Goal: Task Accomplishment & Management: Manage account settings

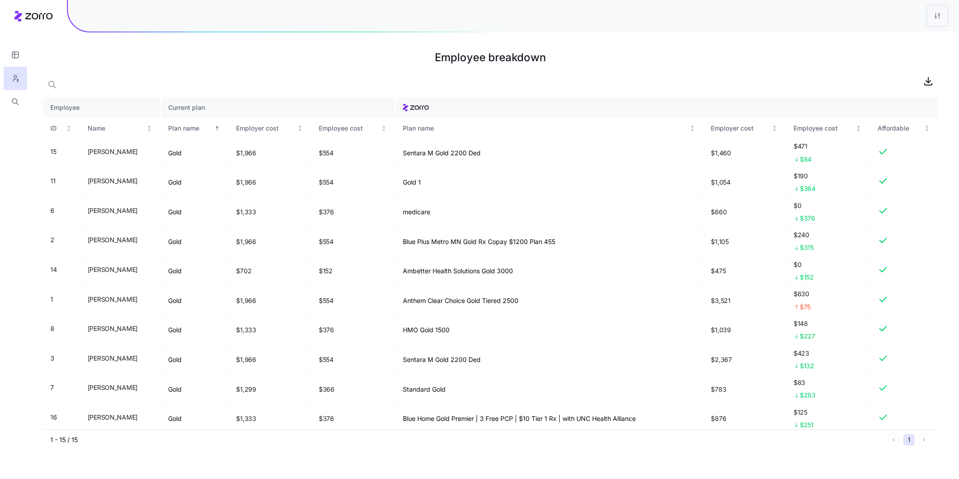
scroll to position [148, 0]
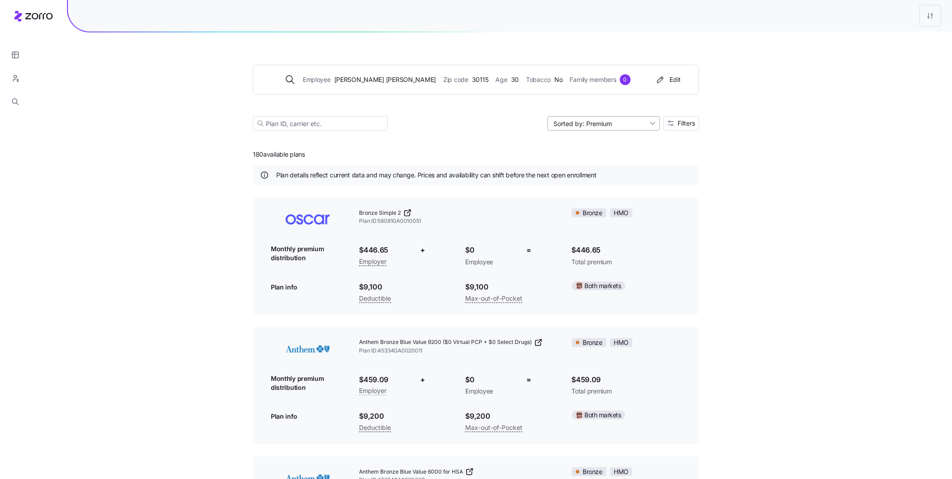
click at [634, 121] on input "Sorted by: Premium" at bounding box center [603, 123] width 112 height 14
click at [611, 156] on div "Deductible" at bounding box center [603, 157] width 105 height 13
type input "Sorted by: Deductible"
click at [422, 211] on span "Bronze Elite + PCP Saver Plus" at bounding box center [397, 213] width 77 height 8
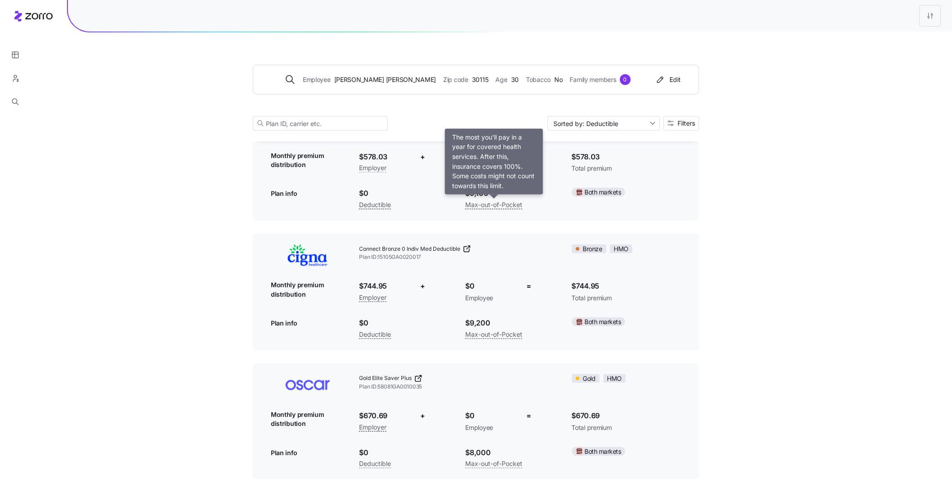
scroll to position [223, 0]
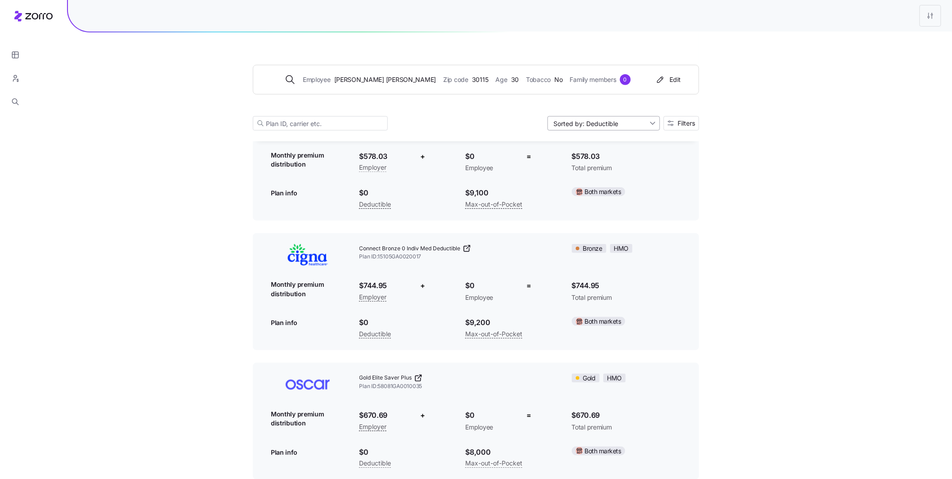
click at [636, 120] on input "Sorted by: Deductible" at bounding box center [603, 123] width 112 height 14
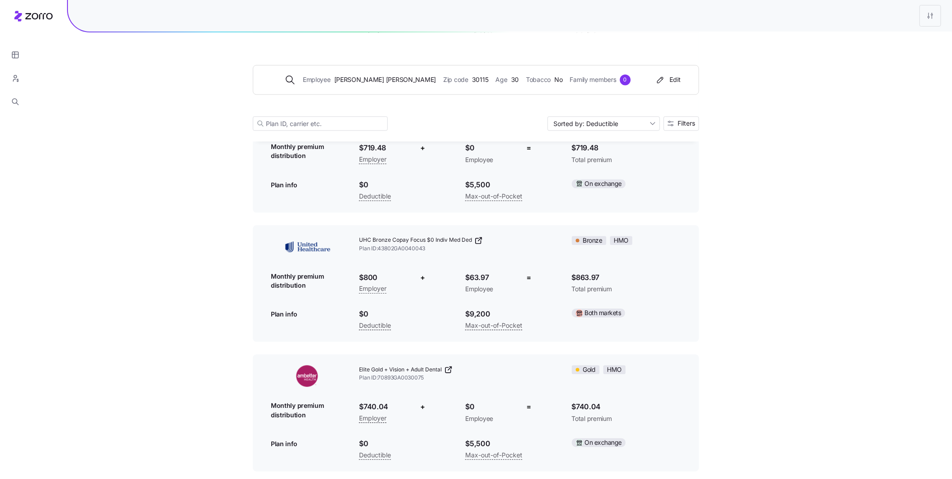
scroll to position [383, 0]
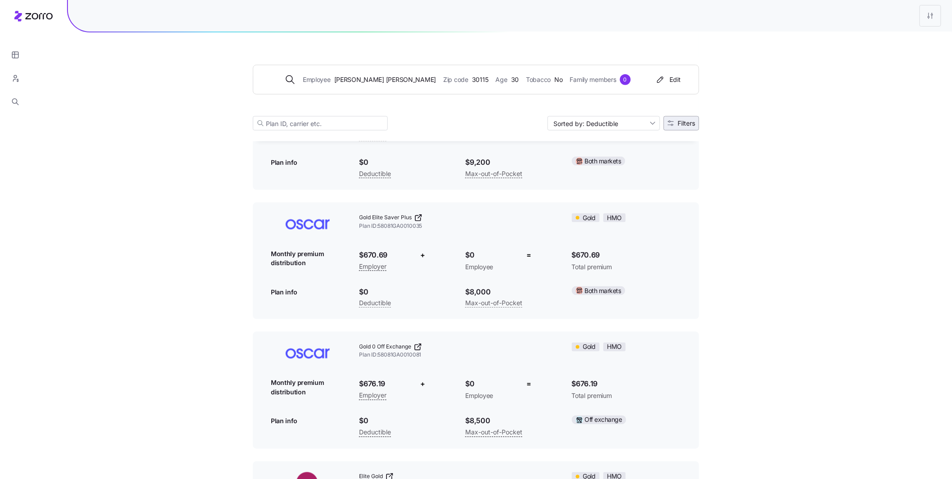
click at [682, 125] on span "Filters" at bounding box center [686, 123] width 18 height 6
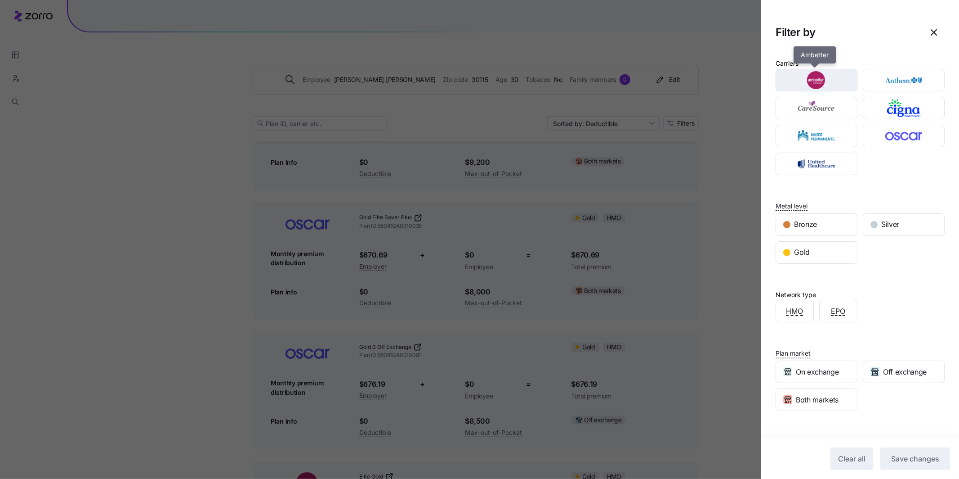
click at [801, 85] on img "button" at bounding box center [817, 80] width 66 height 18
click at [840, 412] on div "Carriers Metal level Bronze Silver Gold Network type HMO EPO Plan market On exc…" at bounding box center [861, 267] width 198 height 435
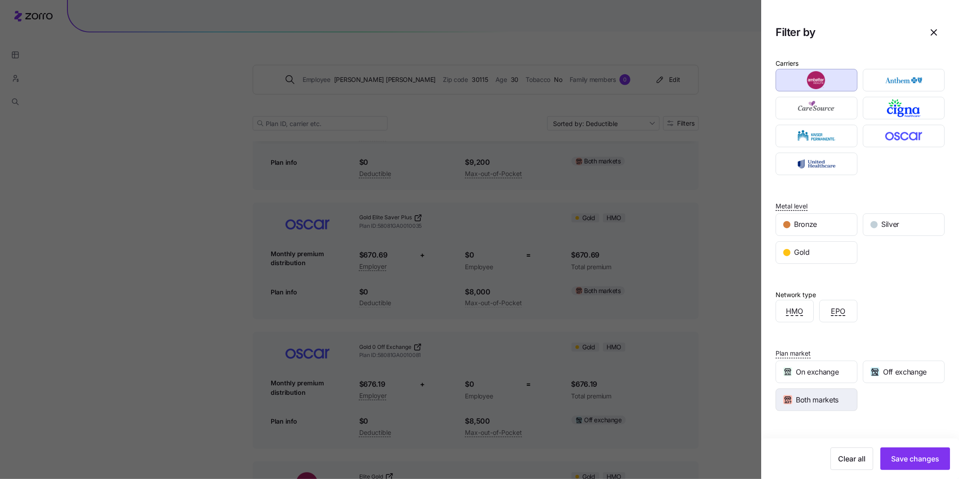
click at [838, 404] on span "Both markets" at bounding box center [817, 399] width 43 height 11
click at [883, 376] on span "Off exchange" at bounding box center [905, 371] width 44 height 11
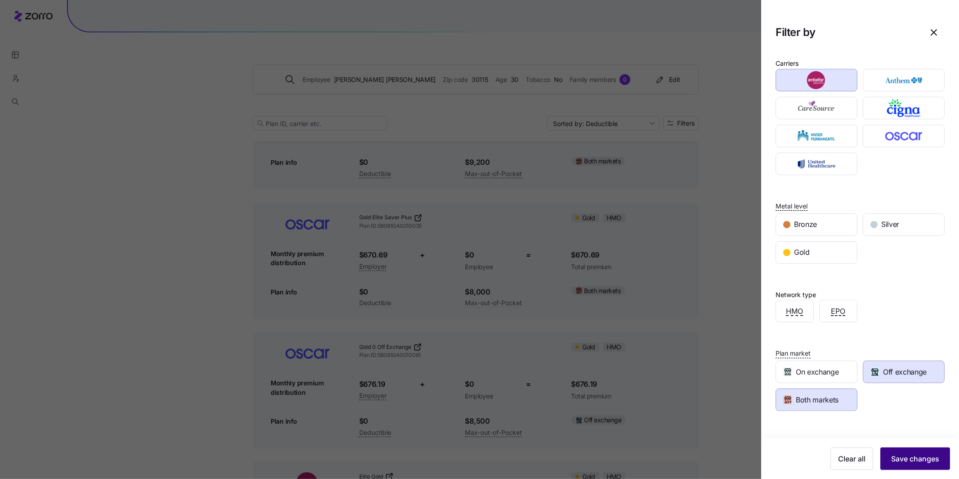
drag, startPoint x: 915, startPoint y: 456, endPoint x: 907, endPoint y: 447, distance: 12.4
click at [916, 456] on span "Save changes" at bounding box center [915, 458] width 48 height 11
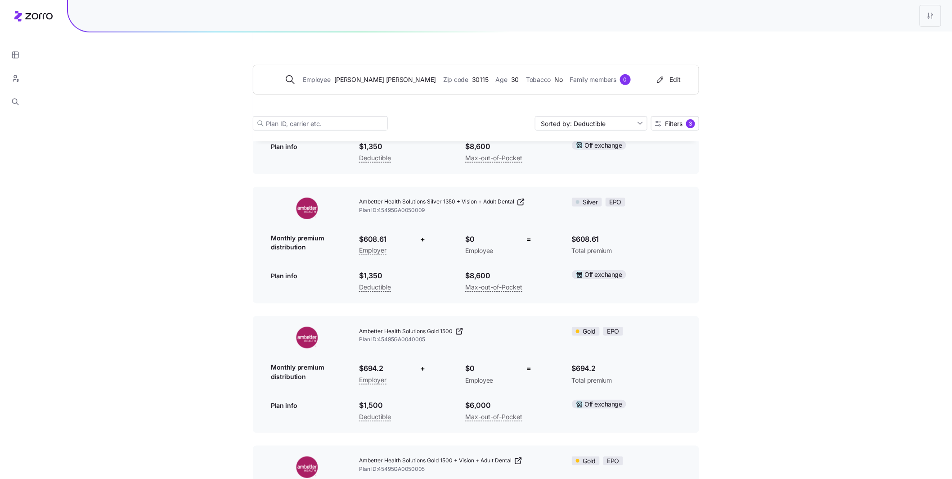
scroll to position [0, 0]
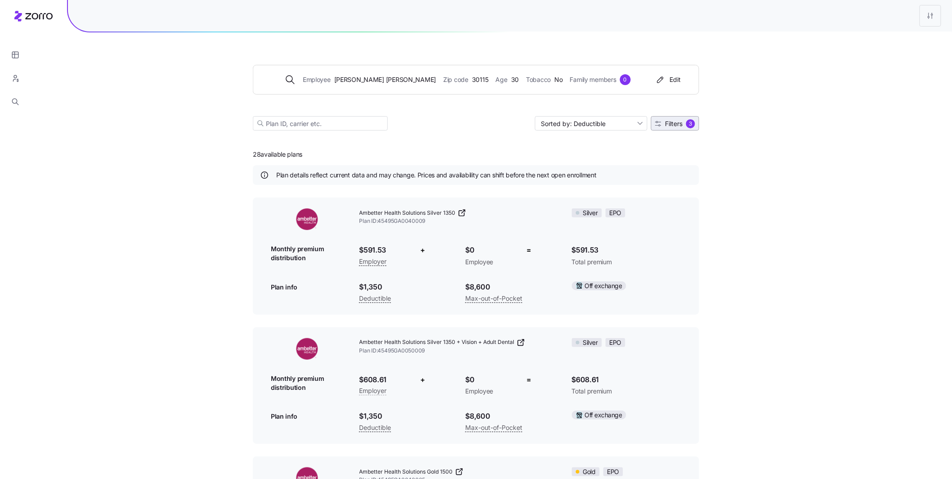
click at [665, 122] on span "Filters" at bounding box center [674, 124] width 18 height 6
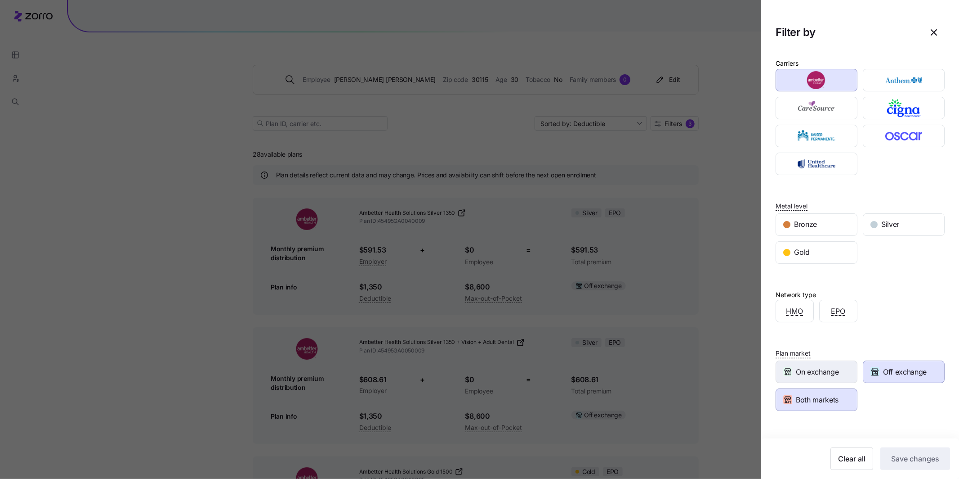
click at [835, 364] on div "On exchange" at bounding box center [816, 372] width 81 height 22
drag, startPoint x: 914, startPoint y: 459, endPoint x: 864, endPoint y: 443, distance: 53.5
click at [914, 459] on span "Save changes" at bounding box center [915, 458] width 48 height 11
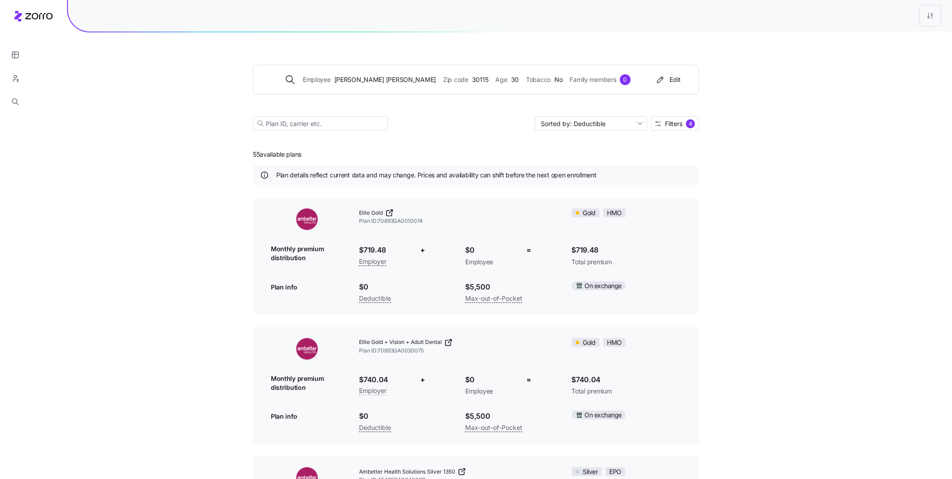
click at [384, 214] on link "Elite Gold" at bounding box center [458, 212] width 198 height 9
click at [450, 343] on icon at bounding box center [448, 342] width 9 height 9
click at [449, 344] on icon at bounding box center [448, 342] width 9 height 9
click at [439, 340] on span "Elite Gold + Vision + Adult Dental" at bounding box center [400, 342] width 83 height 8
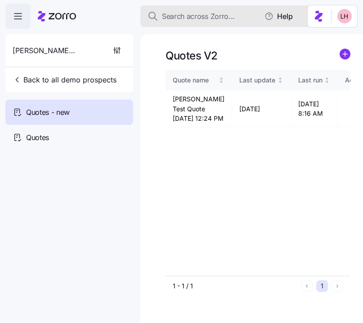
click at [182, 17] on span "Search across Zorro..." at bounding box center [198, 16] width 73 height 11
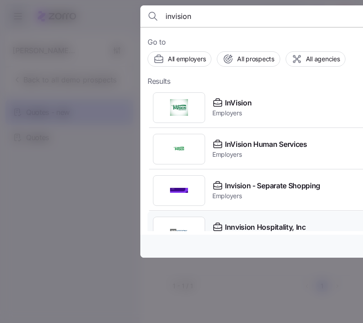
type input "invision"
click at [276, 216] on div "Innvision Hospitality, Inc Employers" at bounding box center [325, 231] width 354 height 41
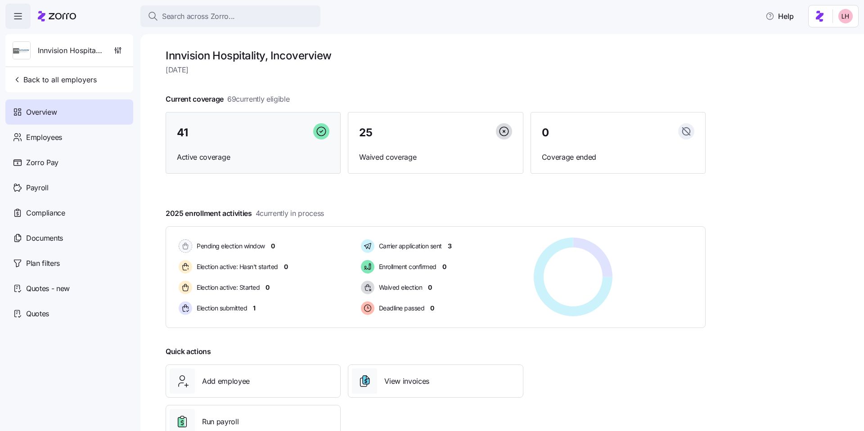
click at [246, 153] on span "Active coverage" at bounding box center [253, 157] width 152 height 11
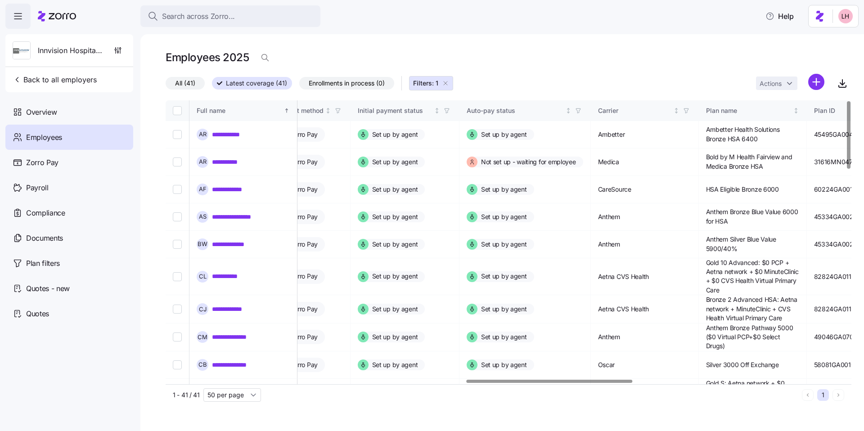
scroll to position [0, 1327]
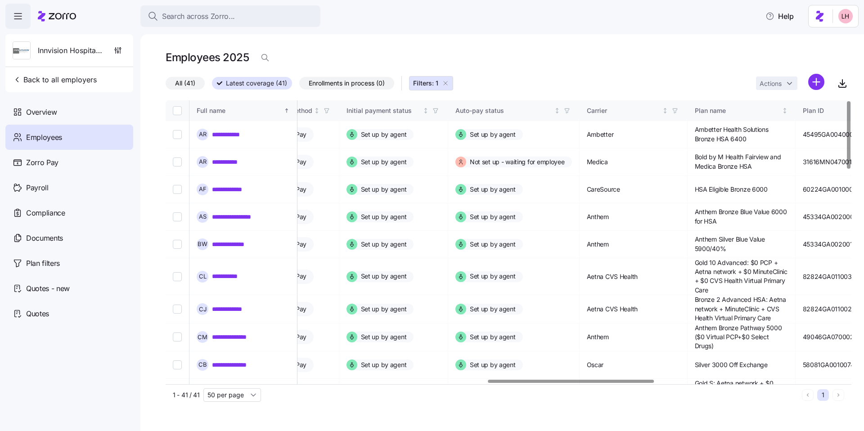
click at [643, 383] on div at bounding box center [571, 381] width 166 height 3
click at [608, 111] on div "Carrier" at bounding box center [624, 111] width 74 height 10
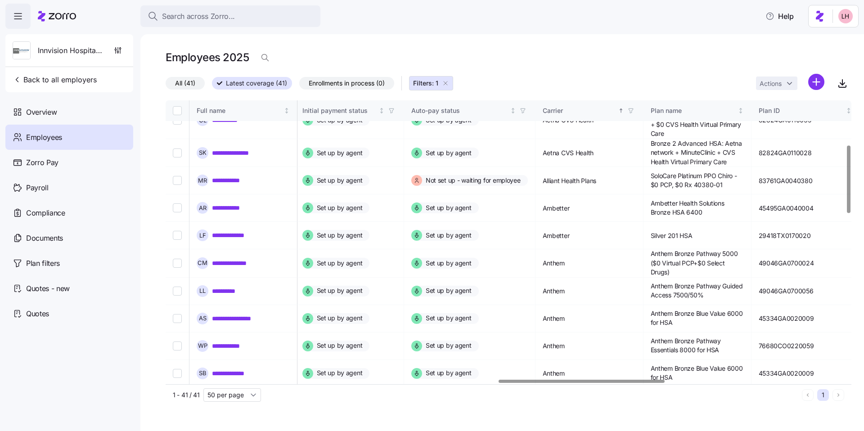
scroll to position [187, 1353]
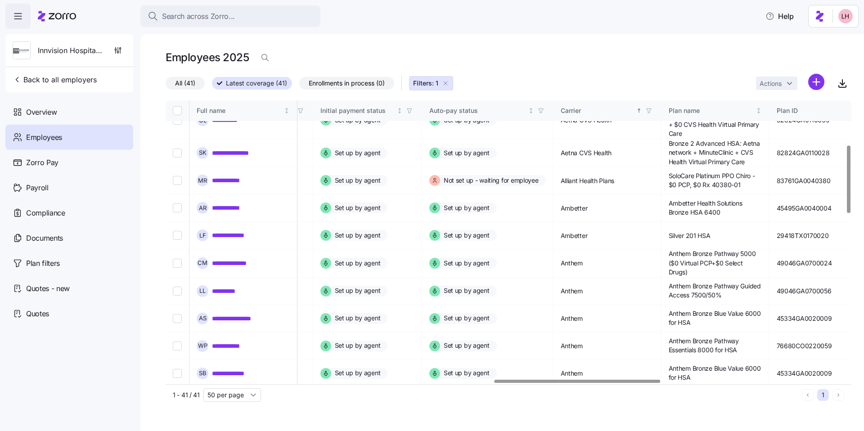
click at [590, 380] on div at bounding box center [577, 381] width 166 height 3
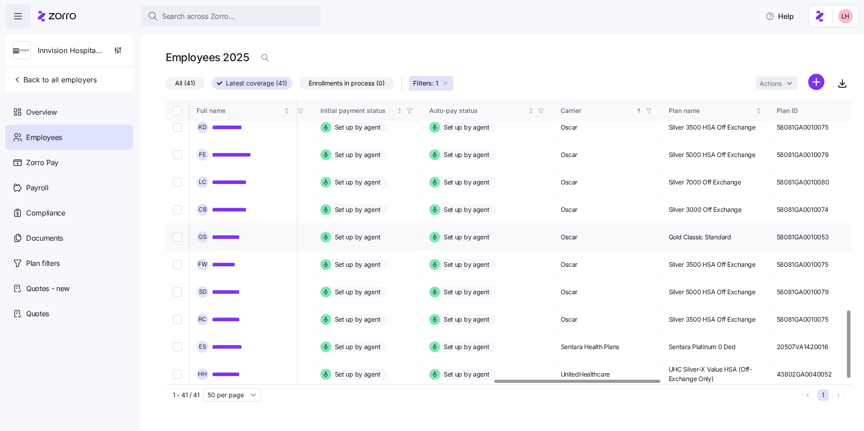
scroll to position [883, 1353]
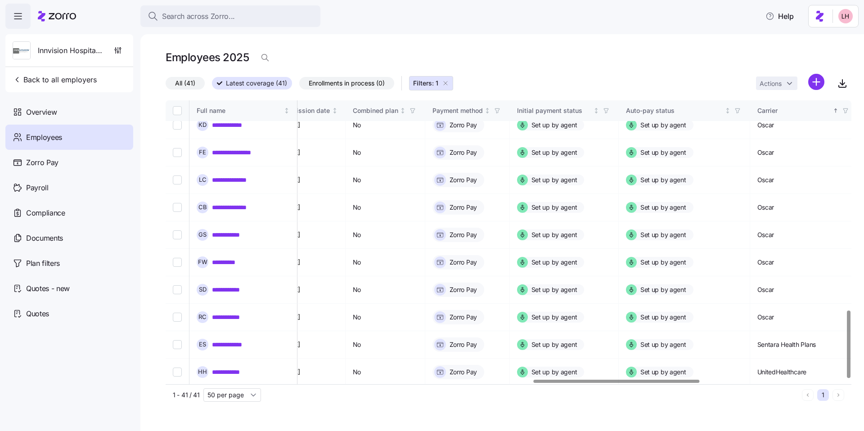
click at [541, 380] on div at bounding box center [616, 381] width 166 height 3
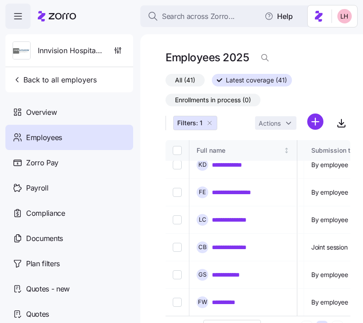
scroll to position [883, 1040]
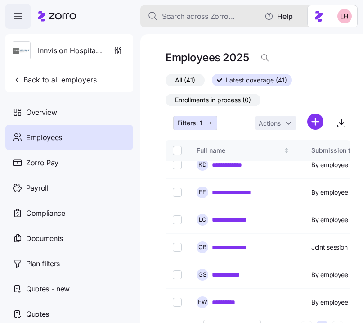
click at [218, 12] on span "Search across Zorro..." at bounding box center [198, 16] width 73 height 11
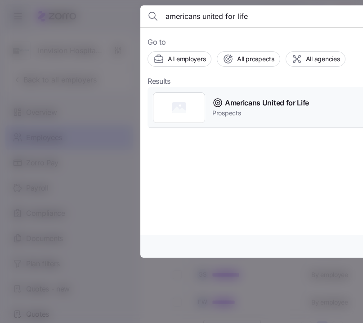
type input "americans united for life"
click at [221, 114] on span "Prospects" at bounding box center [260, 112] width 97 height 9
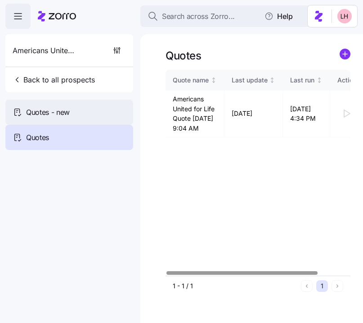
click at [37, 107] on span "Quotes - new" at bounding box center [48, 112] width 44 height 11
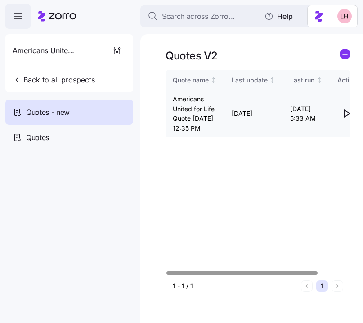
click at [347, 118] on icon "button" at bounding box center [346, 113] width 11 height 11
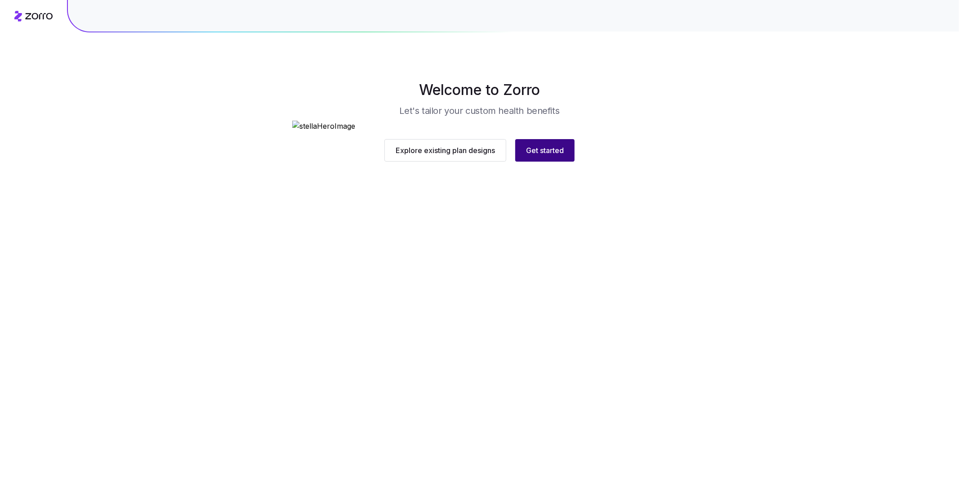
click at [559, 156] on span "Get started" at bounding box center [545, 150] width 38 height 11
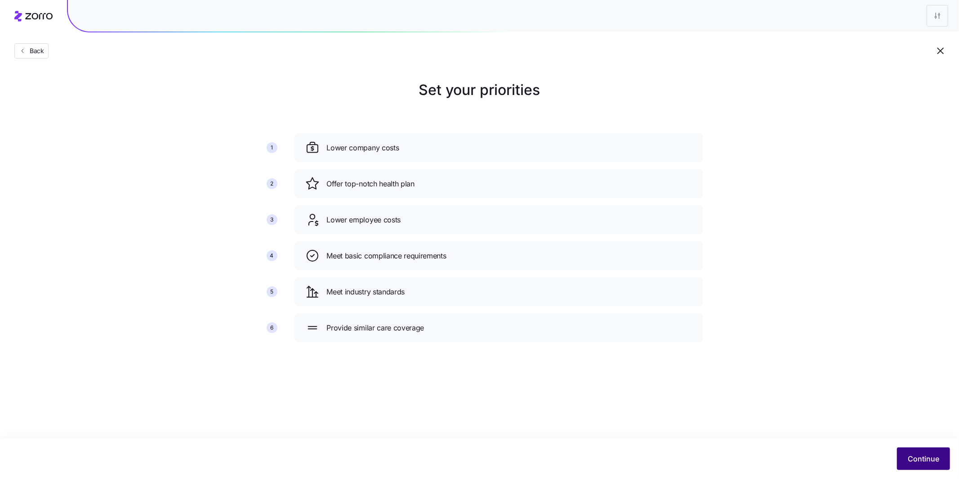
click at [929, 458] on span "Continue" at bounding box center [923, 458] width 31 height 11
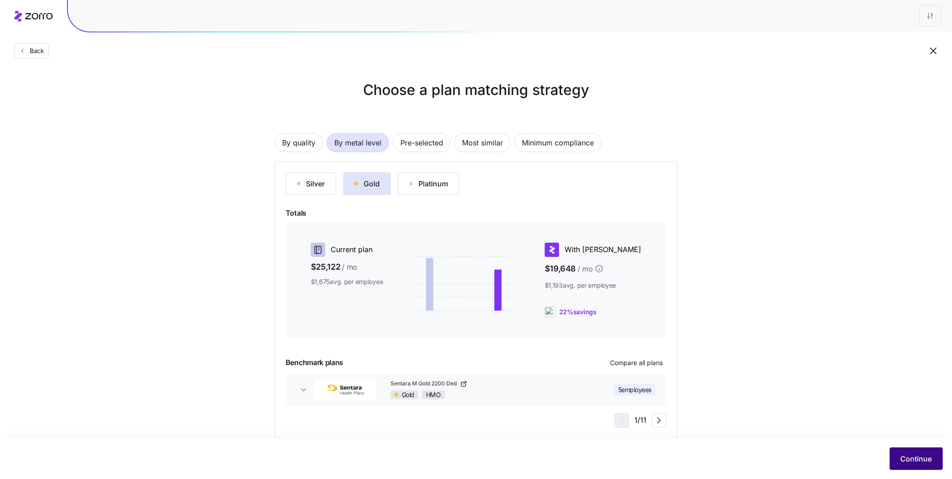
click at [916, 460] on span "Continue" at bounding box center [915, 458] width 31 height 11
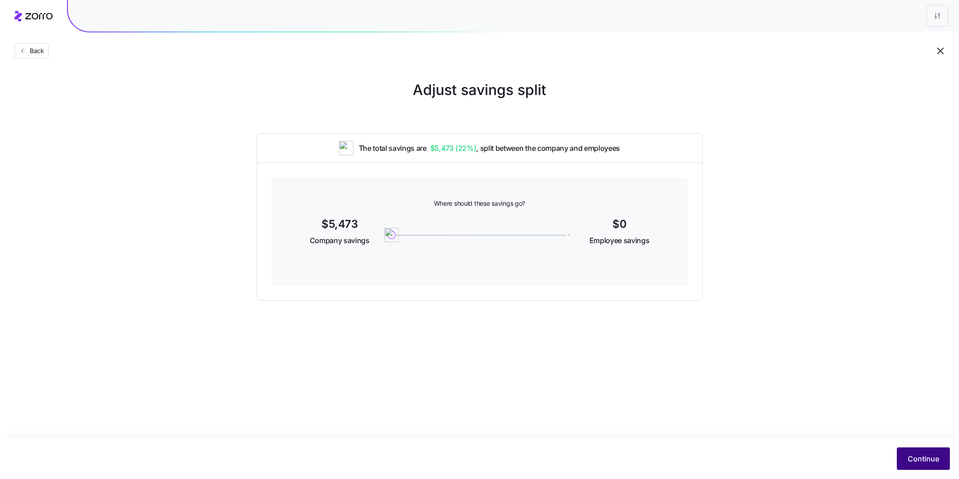
click at [941, 454] on button "Continue" at bounding box center [923, 458] width 53 height 22
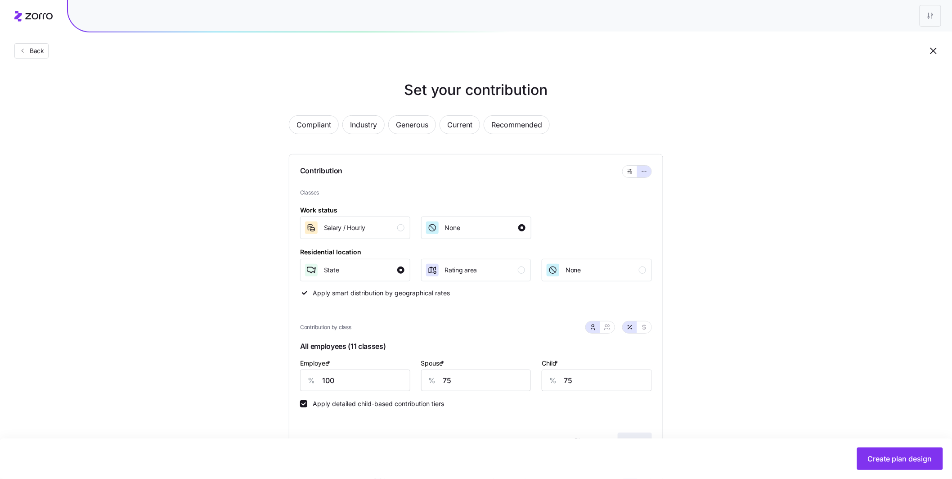
click at [50, 52] on div "Back" at bounding box center [476, 33] width 952 height 66
click at [48, 52] on button "Back" at bounding box center [31, 50] width 34 height 15
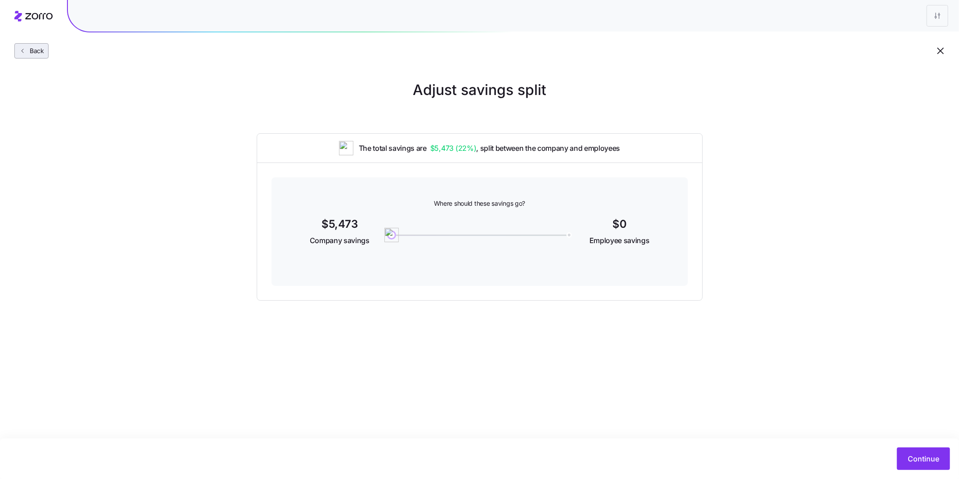
click at [42, 52] on span "Back" at bounding box center [35, 50] width 18 height 9
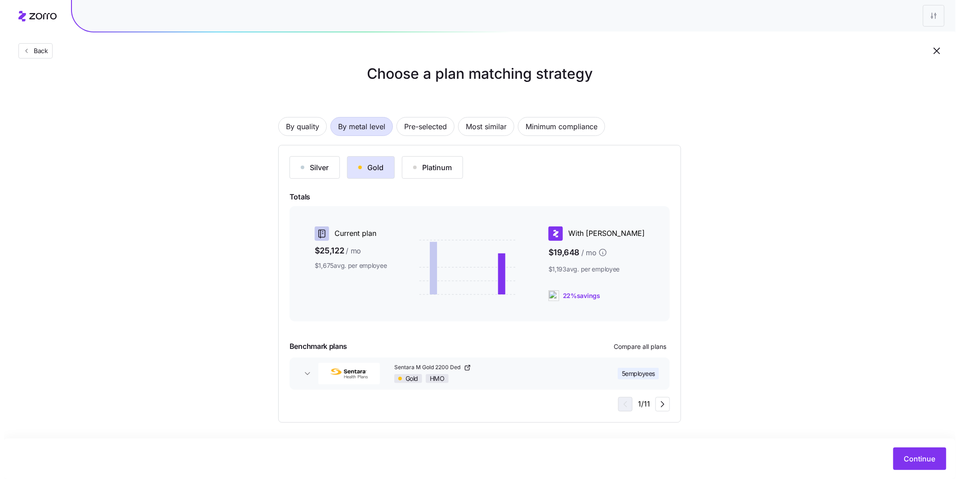
scroll to position [17, 0]
click at [425, 170] on div "Platinum" at bounding box center [428, 166] width 39 height 11
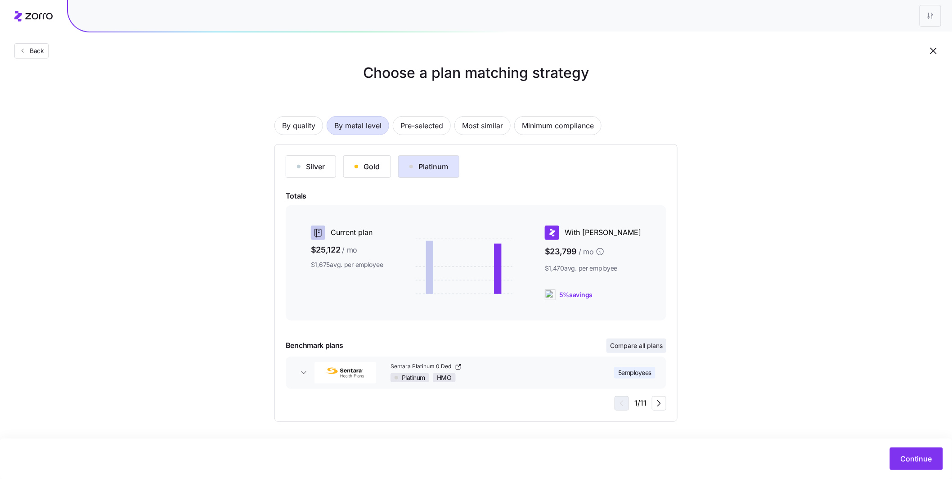
click at [649, 342] on span "Compare all plans" at bounding box center [636, 345] width 53 height 9
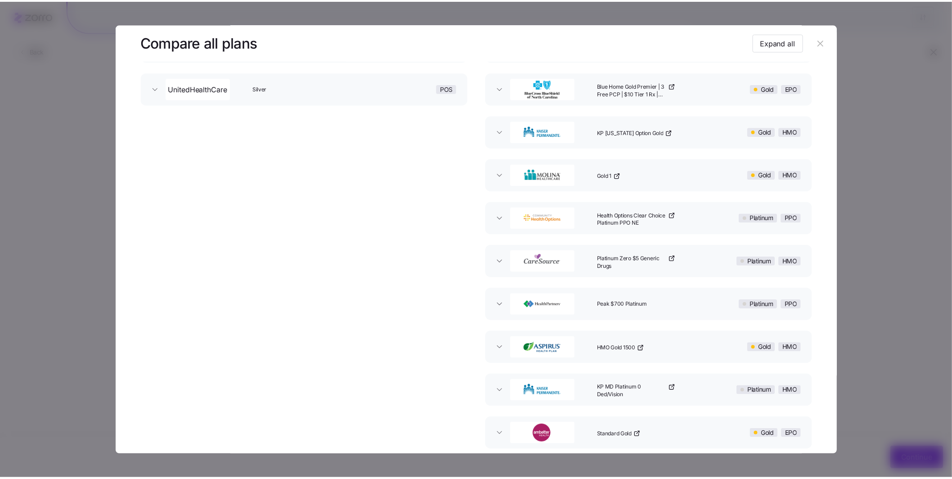
scroll to position [0, 0]
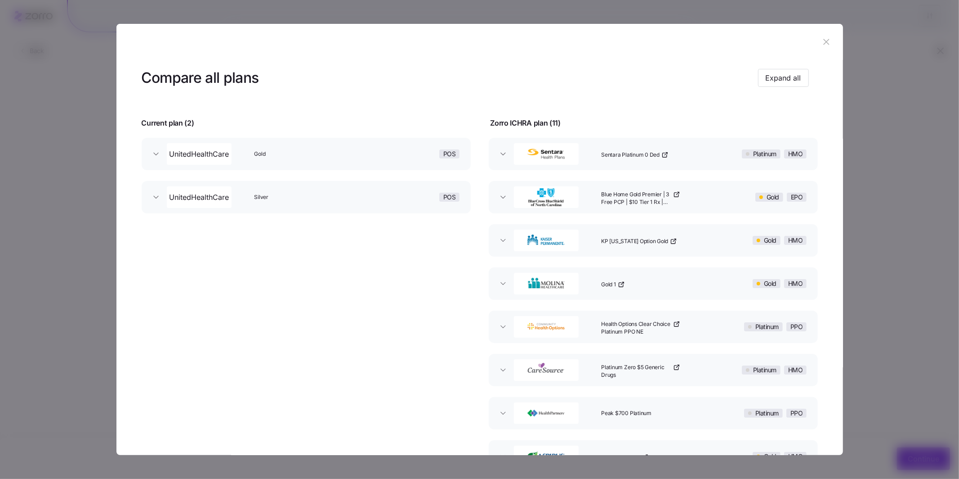
click at [823, 43] on icon "button" at bounding box center [827, 42] width 10 height 10
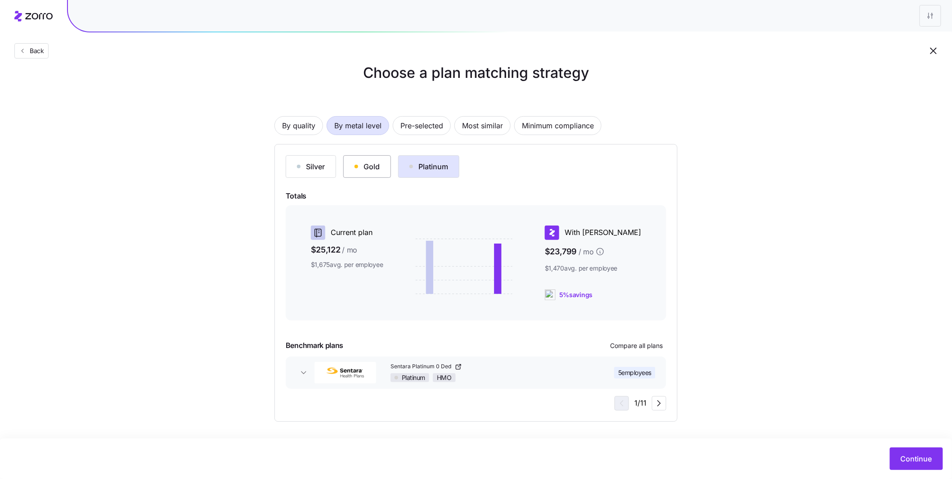
click at [378, 164] on div "Gold" at bounding box center [366, 166] width 25 height 11
click at [722, 316] on div "Choose a plan matching strategy By quality By metal level Pre-selected Most sim…" at bounding box center [476, 241] width 952 height 359
click at [913, 461] on span "Continue" at bounding box center [915, 458] width 31 height 11
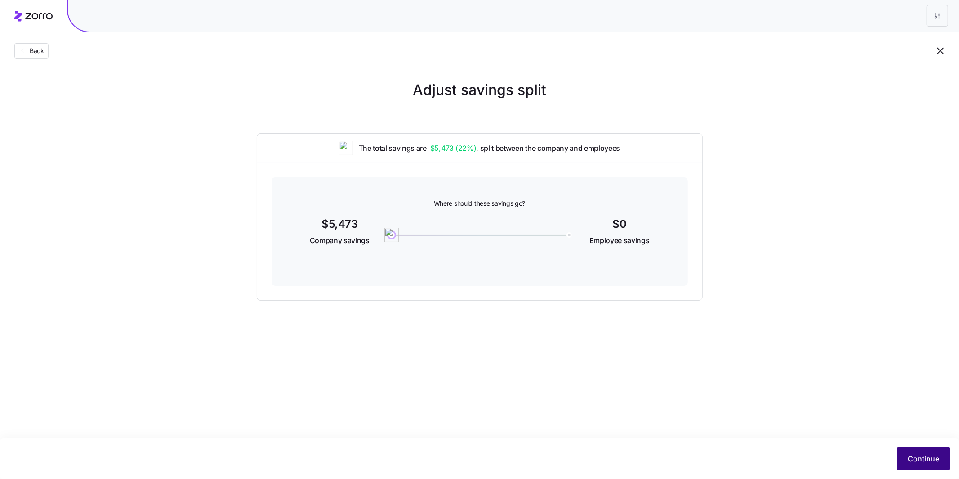
click at [935, 461] on span "Continue" at bounding box center [923, 458] width 31 height 11
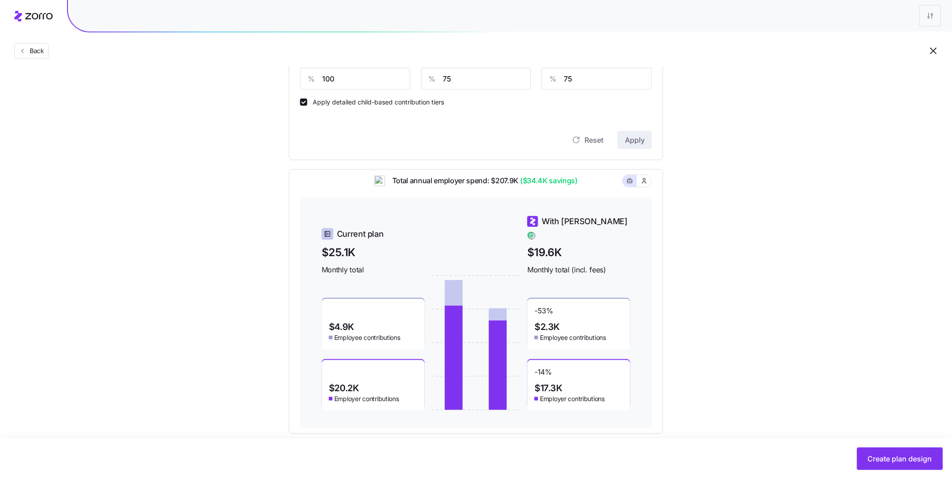
scroll to position [314, 0]
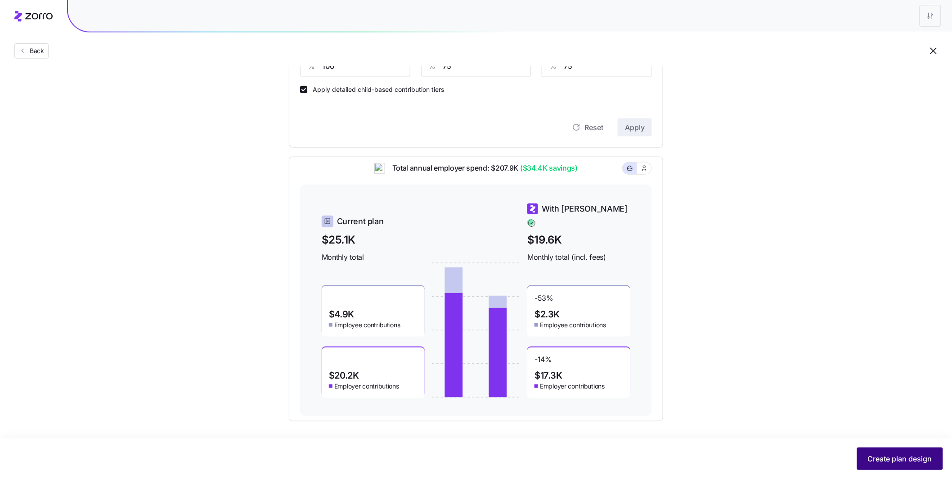
click at [902, 459] on span "Create plan design" at bounding box center [900, 458] width 64 height 11
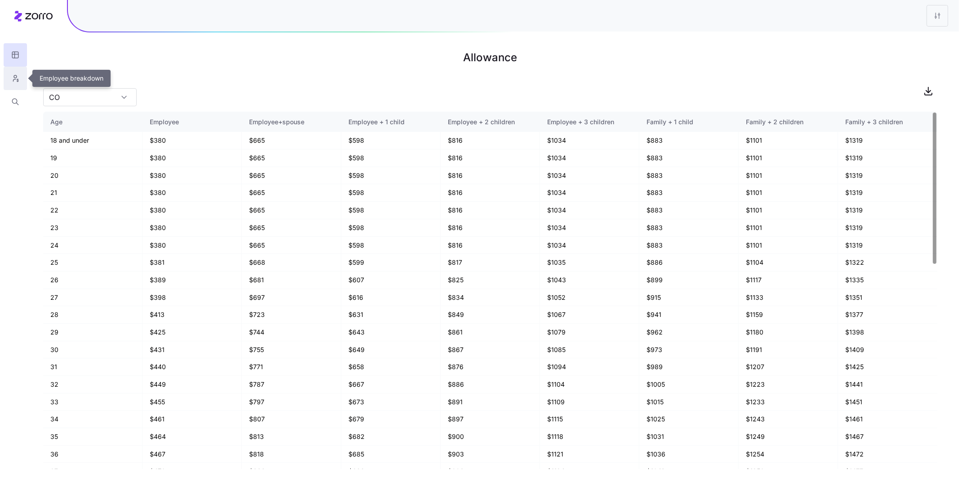
click at [15, 80] on icon "button" at bounding box center [15, 78] width 8 height 9
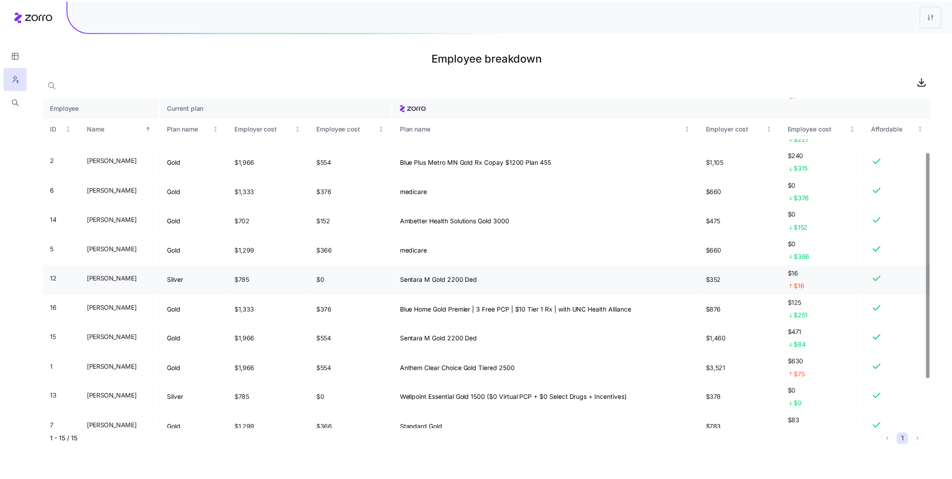
scroll to position [78, 0]
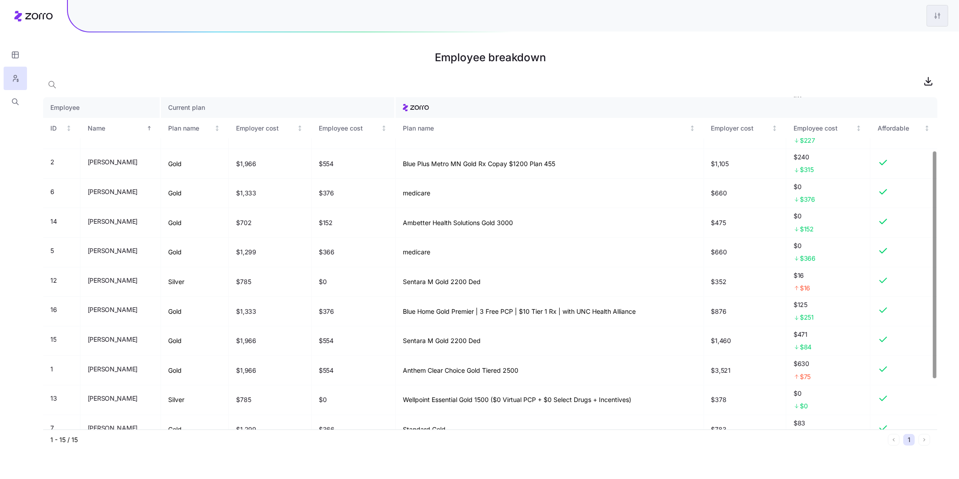
click at [941, 13] on html "Employee breakdown Employee Current plan ID Name Plan name Employer cost Employ…" at bounding box center [479, 239] width 959 height 479
click at [891, 36] on div "Edit plan design" at bounding box center [883, 40] width 47 height 10
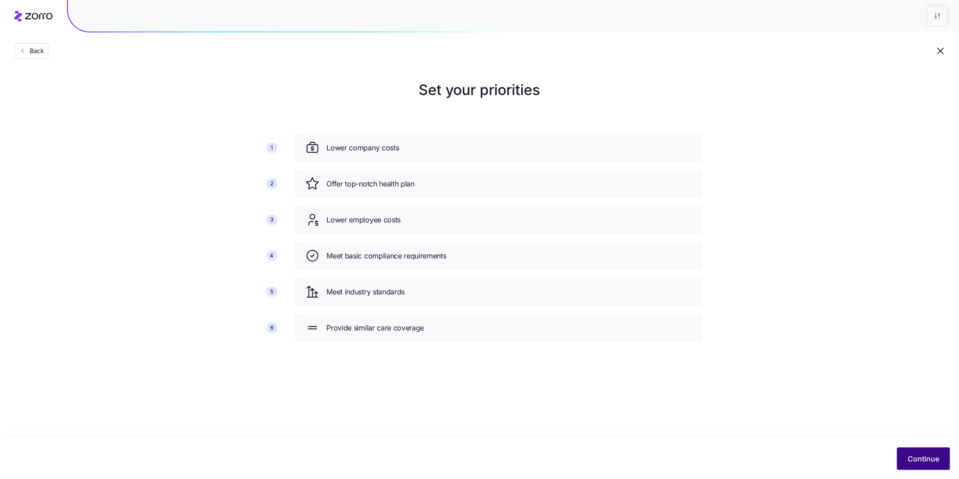
click at [922, 456] on span "Continue" at bounding box center [923, 458] width 31 height 11
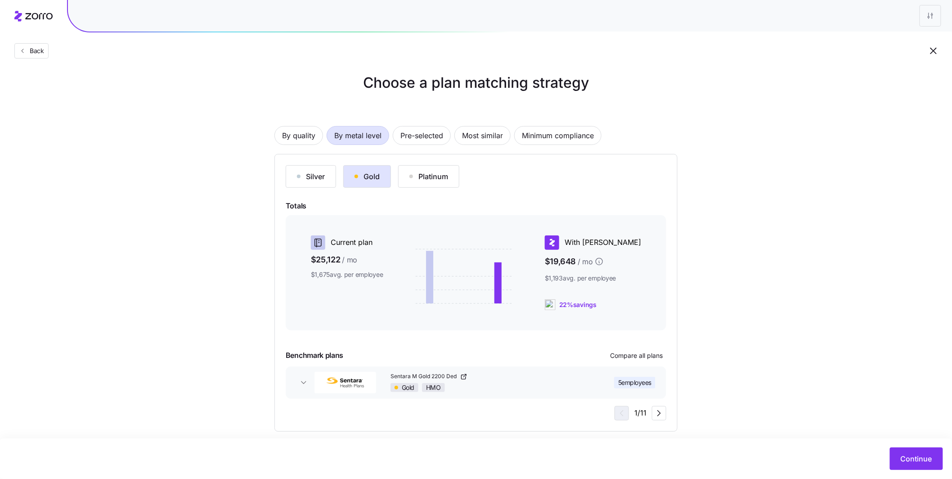
scroll to position [17, 0]
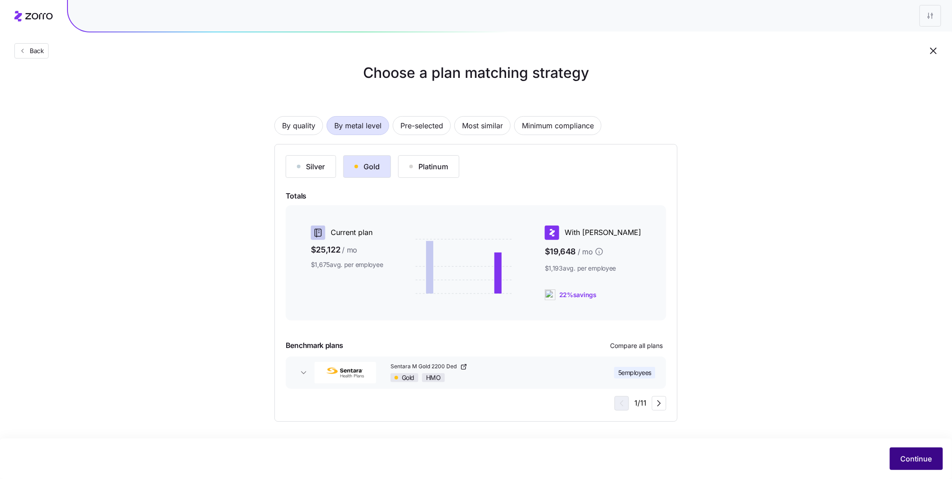
click at [931, 458] on span "Continue" at bounding box center [915, 458] width 31 height 11
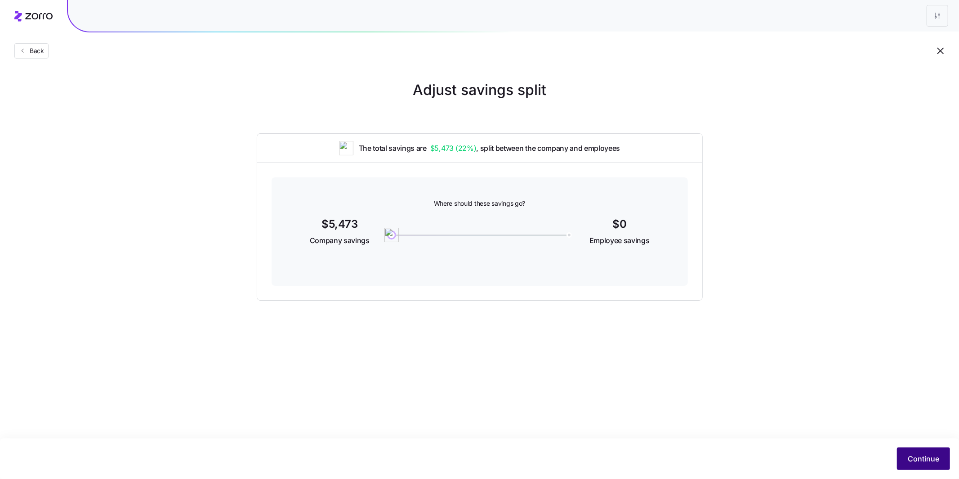
click at [923, 459] on span "Continue" at bounding box center [923, 458] width 31 height 11
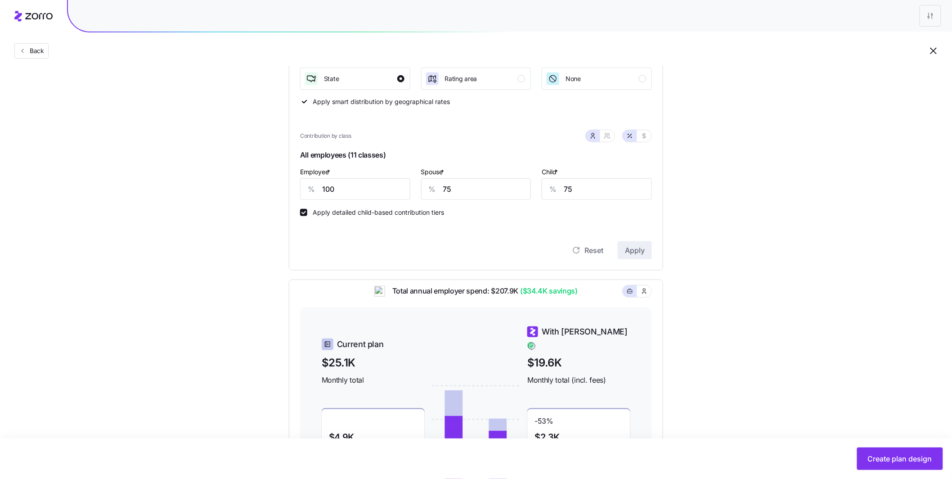
scroll to position [197, 0]
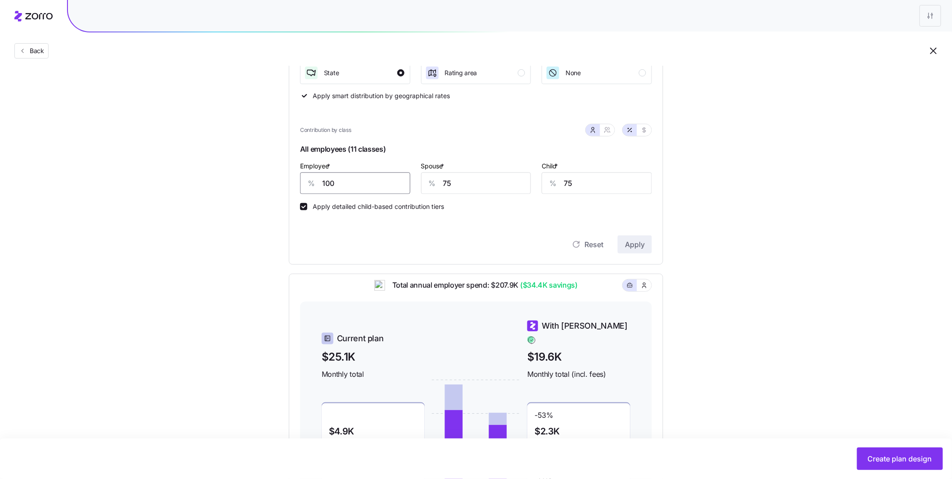
drag, startPoint x: 372, startPoint y: 180, endPoint x: 289, endPoint y: 174, distance: 83.4
click at [287, 175] on div "Compliant Industry Generous Current Recommended Contribution Classes Work statu…" at bounding box center [475, 222] width 403 height 631
type input "103"
type input "85"
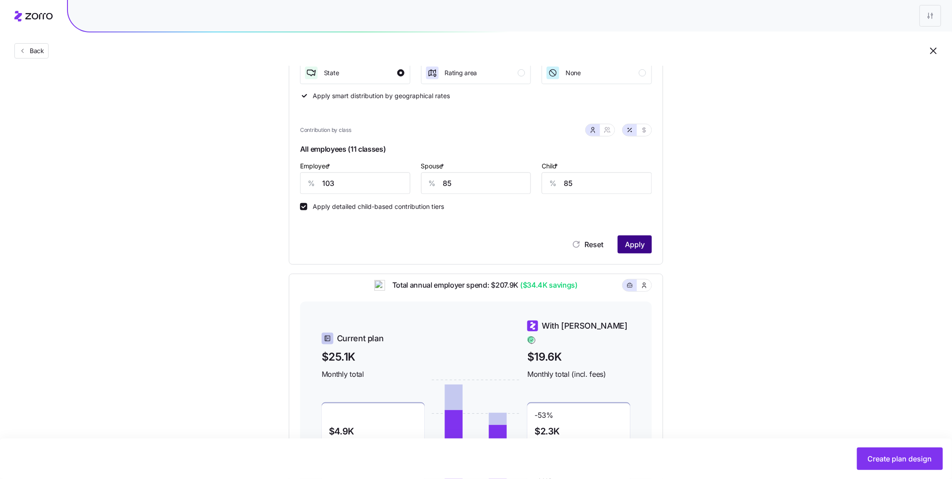
click at [637, 249] on span "Apply" at bounding box center [635, 244] width 20 height 11
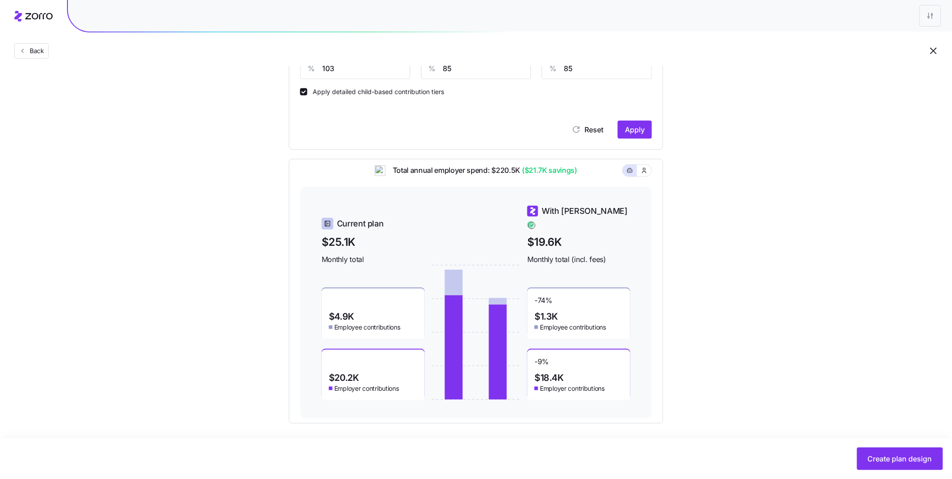
scroll to position [314, 0]
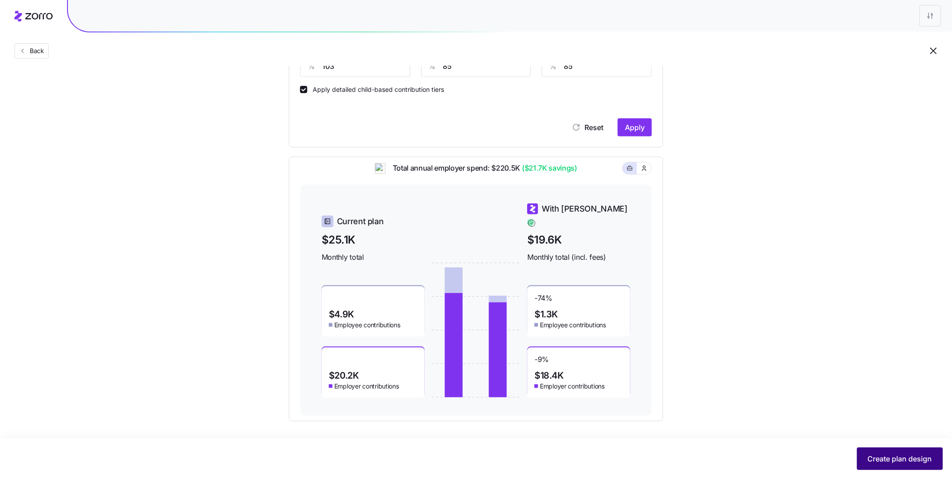
click at [896, 457] on span "Create plan design" at bounding box center [900, 458] width 64 height 11
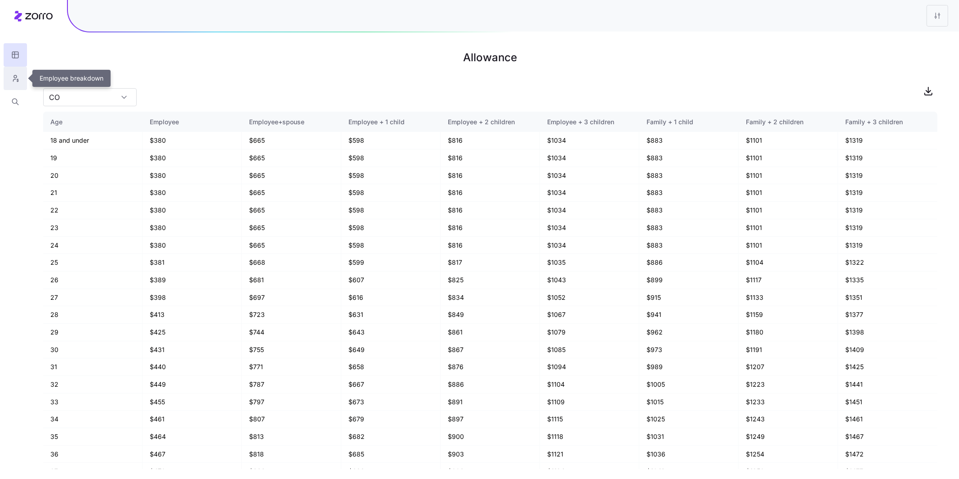
click at [8, 72] on button "button" at bounding box center [15, 78] width 23 height 23
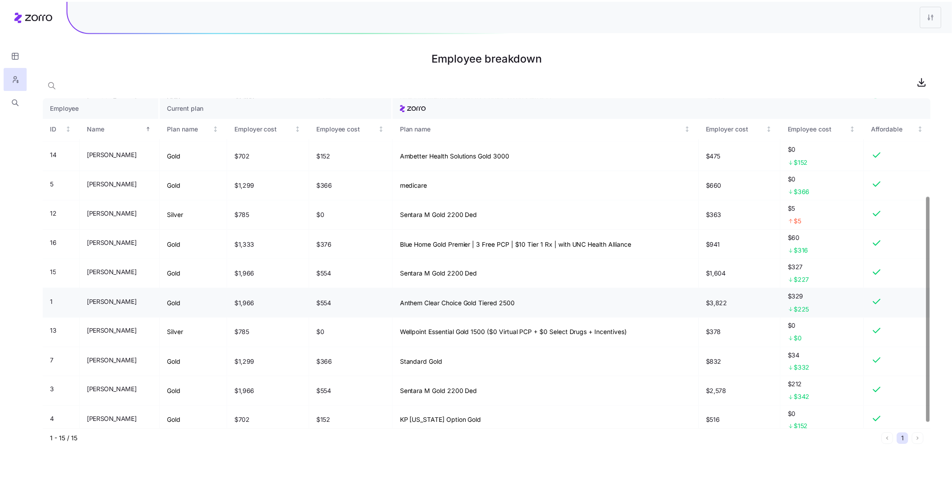
scroll to position [144, 0]
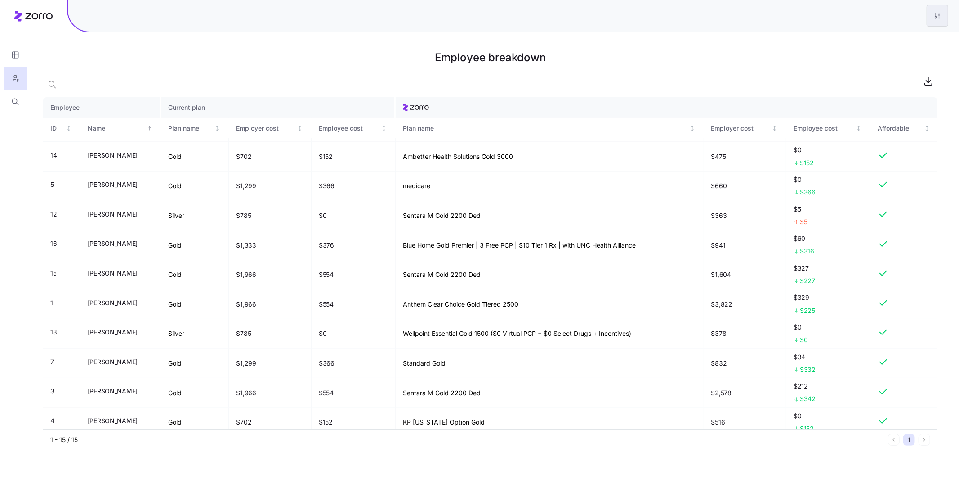
click at [939, 14] on html "Employee breakdown Employee Current plan ID Name Plan name Employer cost Employ…" at bounding box center [479, 239] width 959 height 479
click at [907, 41] on div "Edit plan design" at bounding box center [883, 40] width 47 height 10
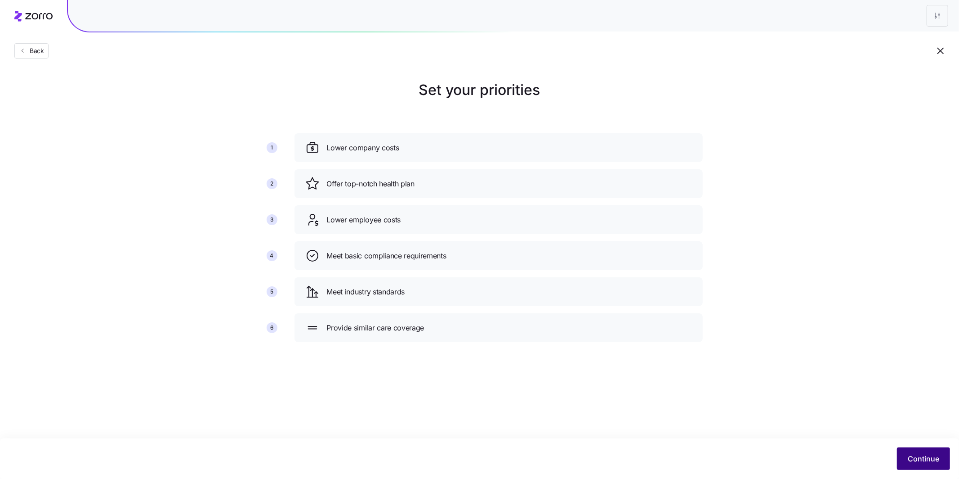
click at [950, 467] on div "Continue" at bounding box center [479, 458] width 941 height 22
click at [927, 458] on span "Continue" at bounding box center [923, 458] width 31 height 11
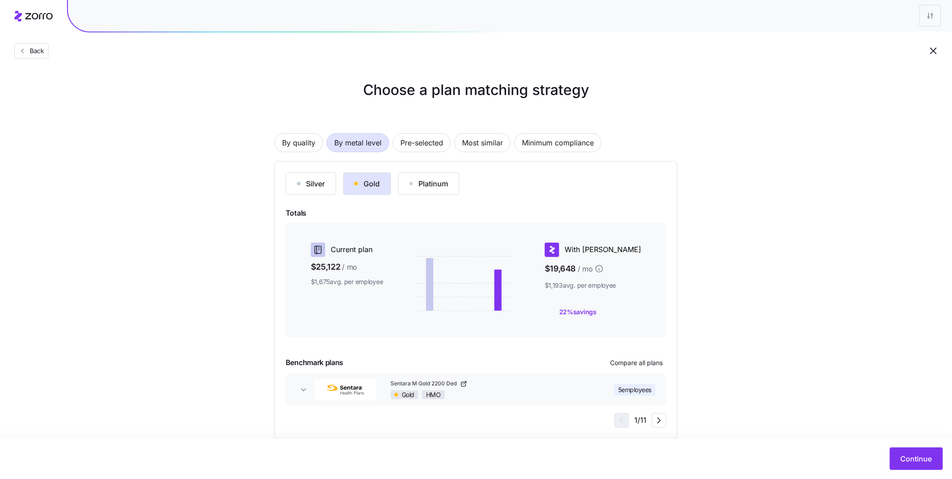
scroll to position [17, 0]
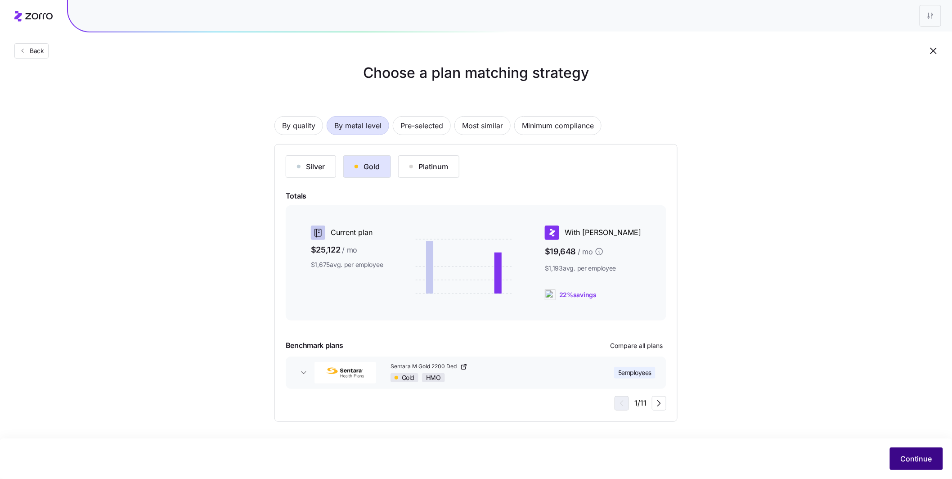
click at [903, 458] on span "Continue" at bounding box center [915, 458] width 31 height 11
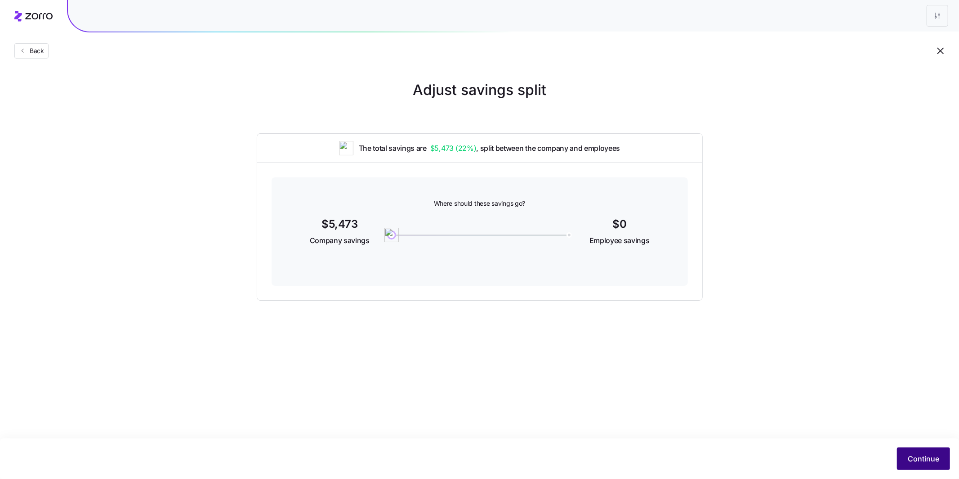
click at [911, 458] on span "Continue" at bounding box center [923, 458] width 31 height 11
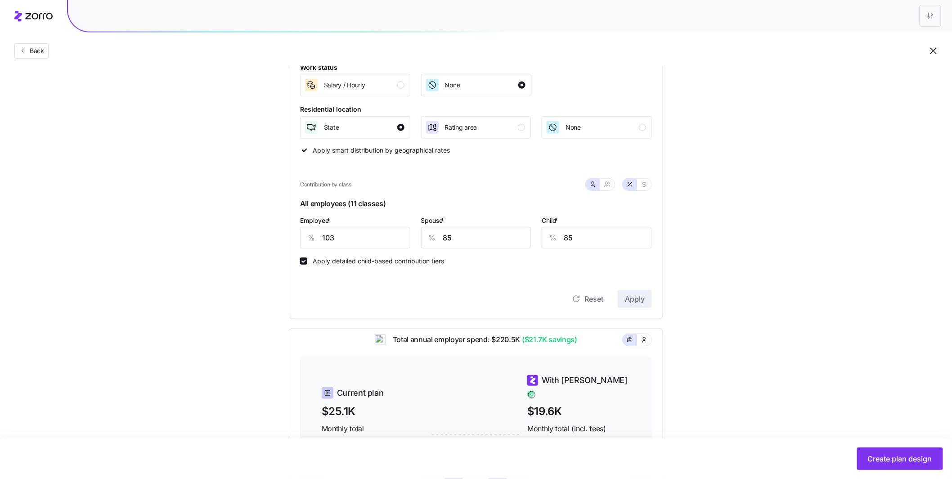
scroll to position [178, 0]
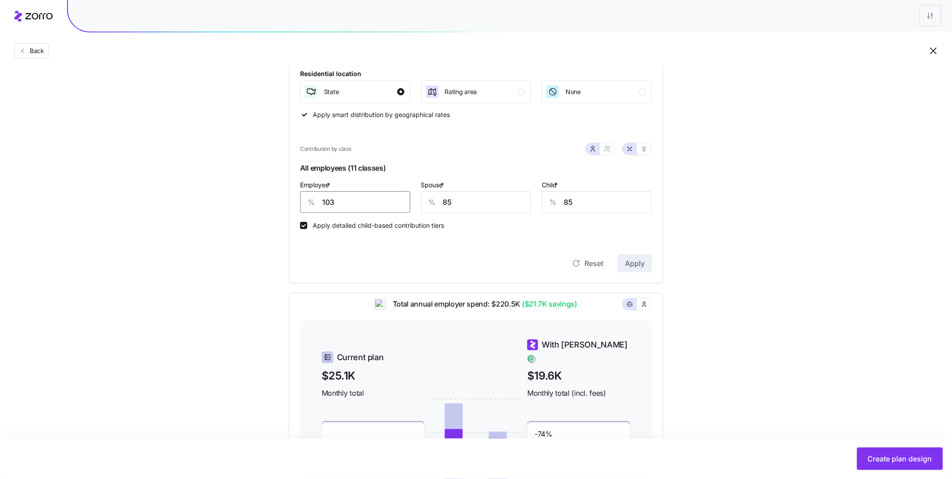
drag, startPoint x: 345, startPoint y: 206, endPoint x: 284, endPoint y: 196, distance: 62.4
click at [284, 196] on div "Compliant Industry Generous Current Recommended Contribution Classes Work statu…" at bounding box center [475, 241] width 403 height 631
type input "105"
click at [633, 266] on span "Apply" at bounding box center [635, 263] width 20 height 11
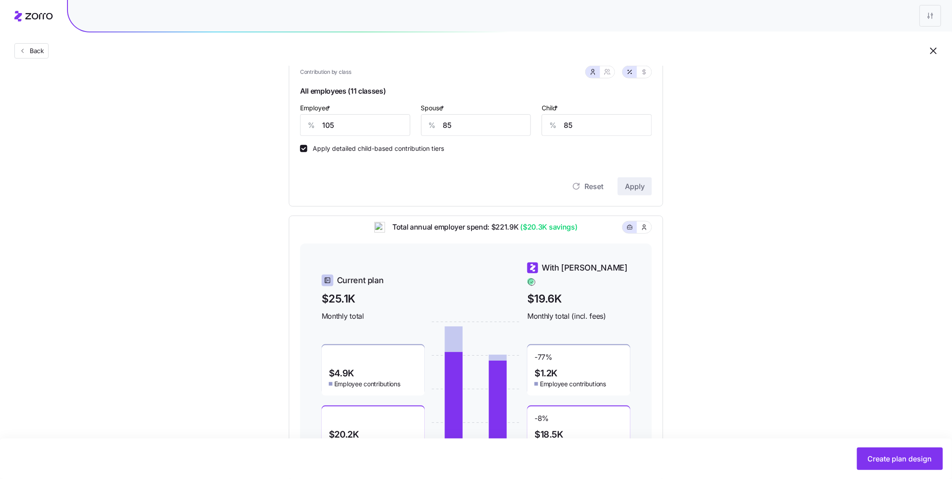
scroll to position [260, 0]
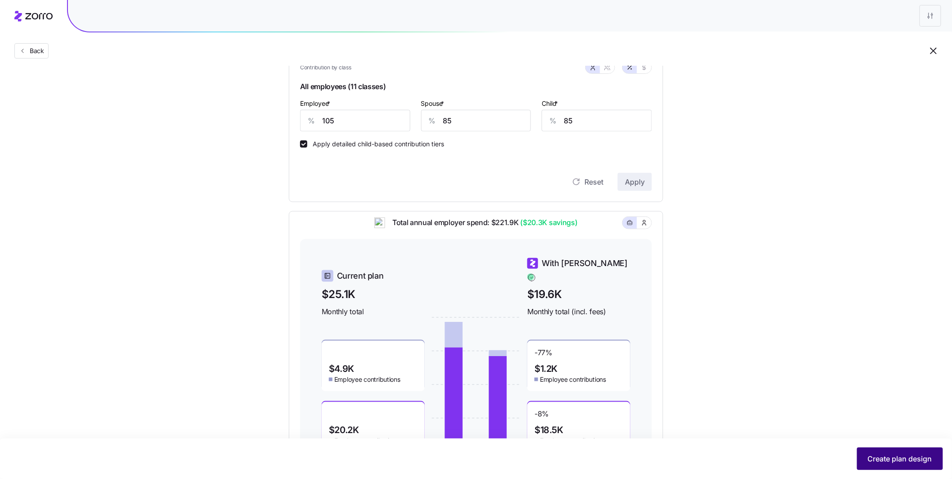
click at [909, 459] on span "Create plan design" at bounding box center [900, 458] width 64 height 11
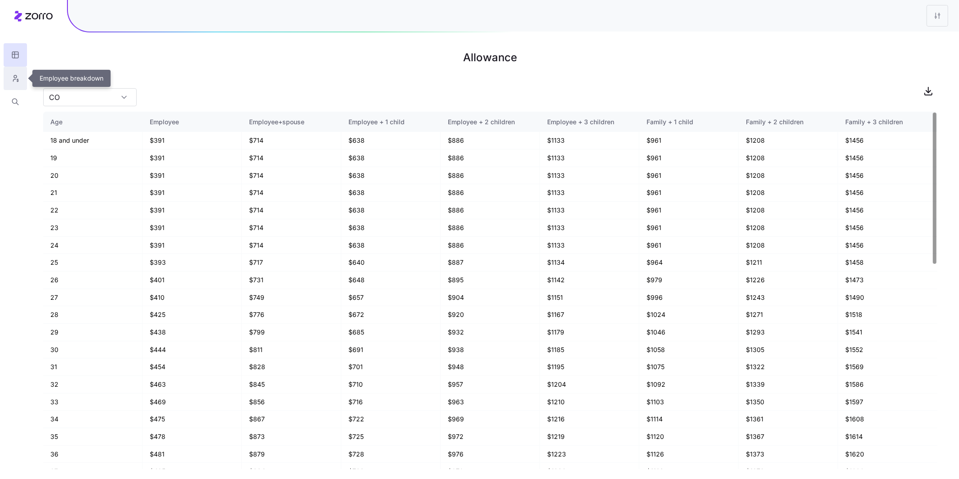
click at [14, 81] on icon "button" at bounding box center [15, 78] width 8 height 9
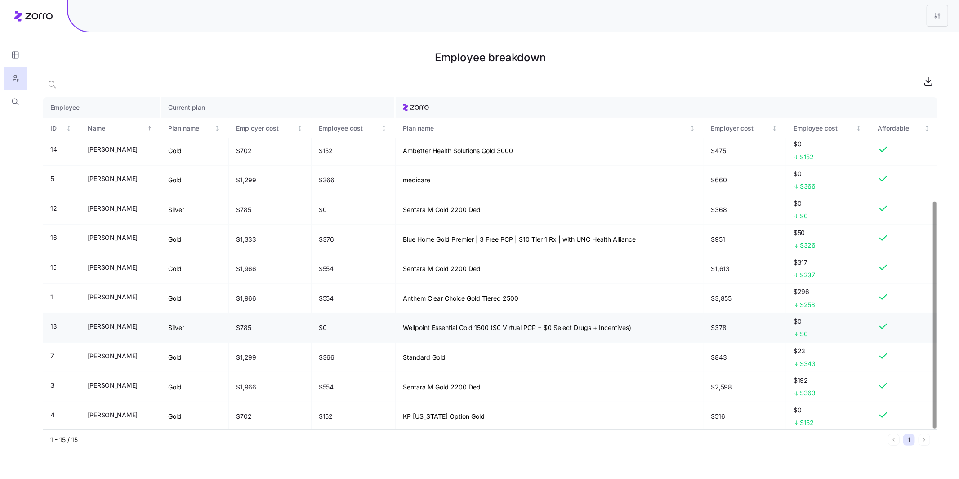
scroll to position [151, 0]
click at [17, 99] on icon "button" at bounding box center [15, 101] width 8 height 9
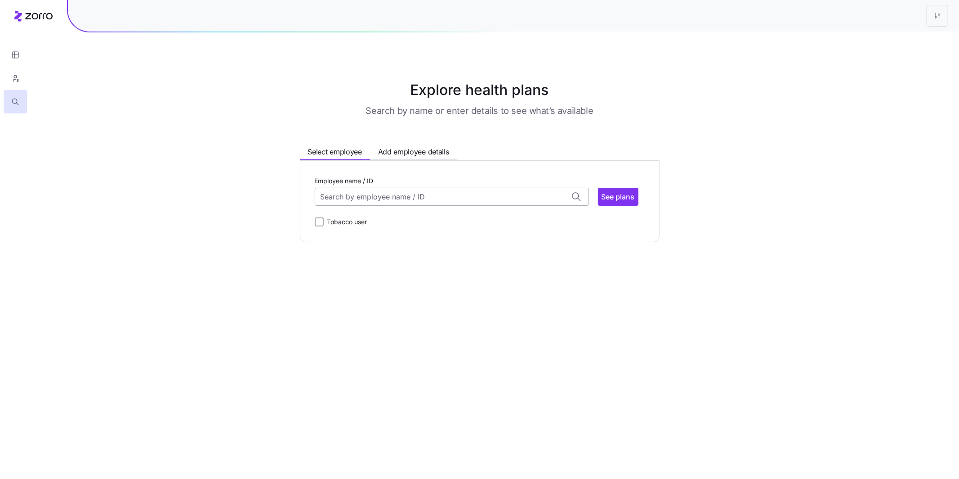
click at [364, 200] on input "Employee name / ID" at bounding box center [452, 197] width 274 height 18
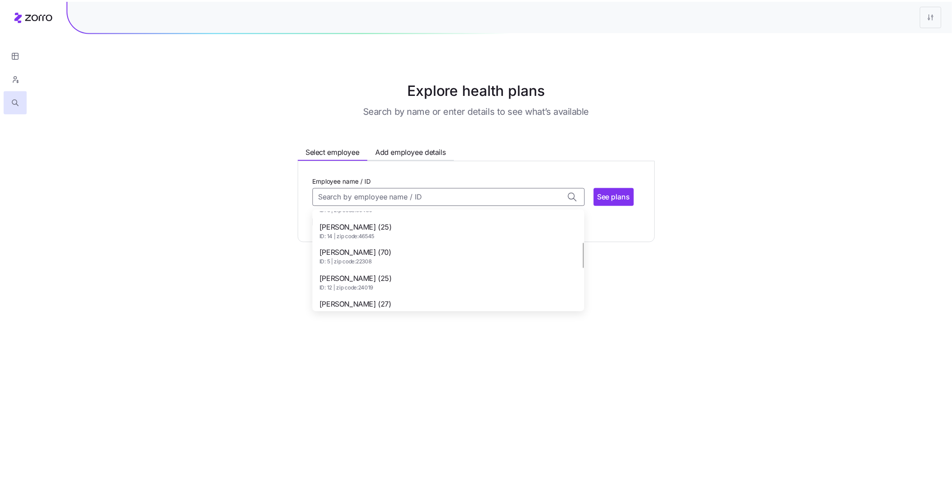
scroll to position [123, 0]
click at [400, 281] on div "Gavin Oxley (25) ID: 12 | zip code: 24019" at bounding box center [452, 282] width 270 height 26
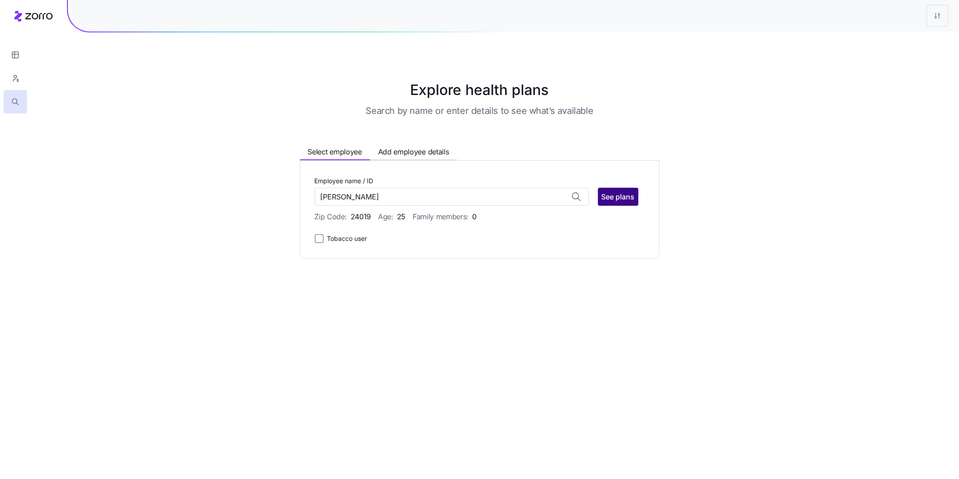
click at [620, 198] on span "See plans" at bounding box center [618, 196] width 33 height 11
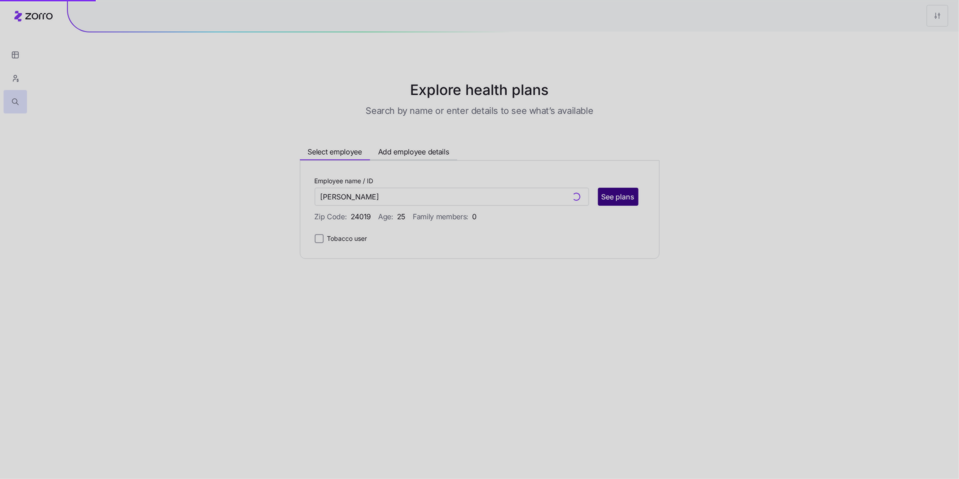
type input "Gavin Oxley (ID: 12)"
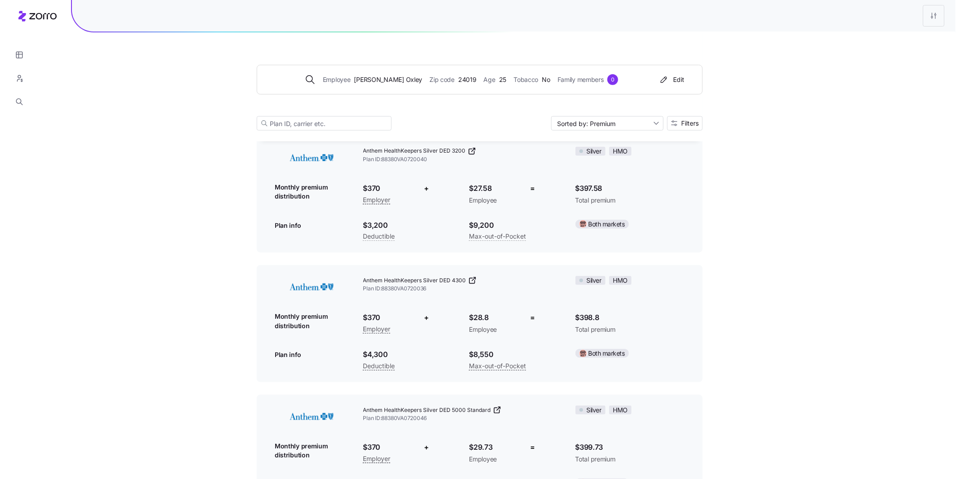
scroll to position [3045, 0]
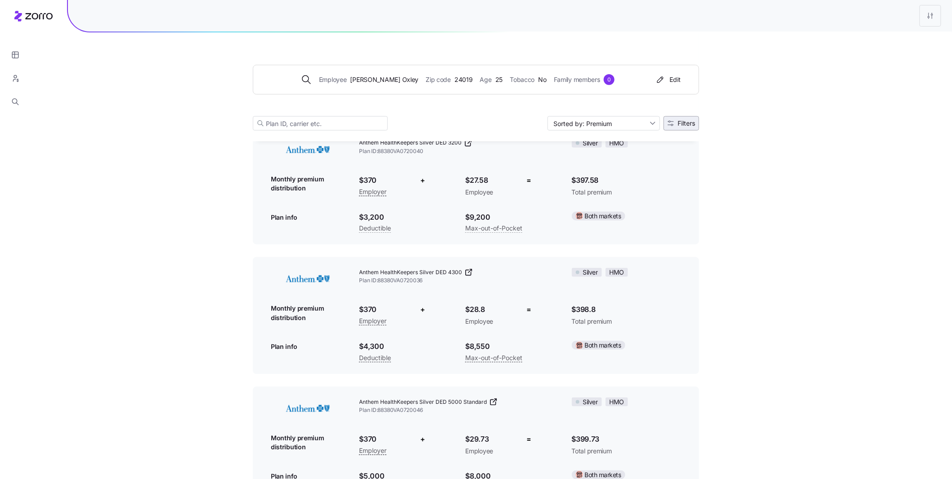
click at [674, 120] on span "Filters" at bounding box center [680, 123] width 27 height 6
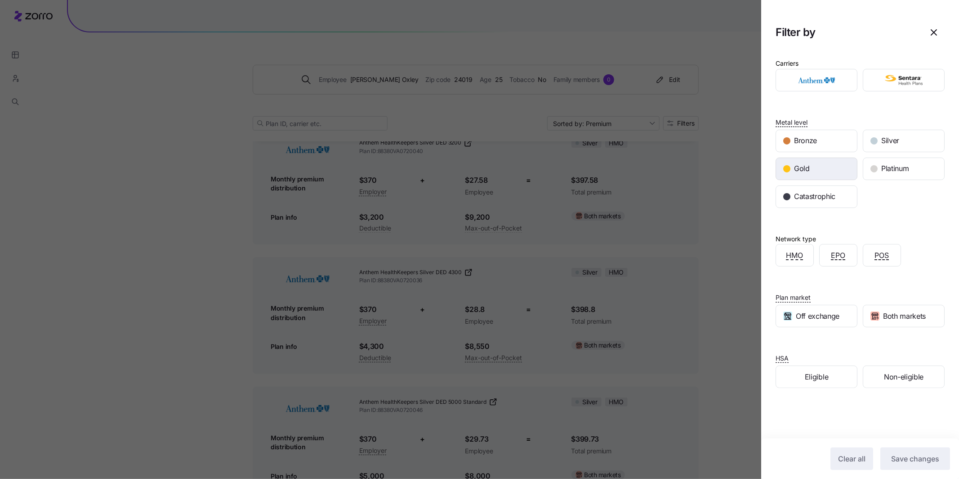
click at [829, 169] on div "Gold" at bounding box center [816, 169] width 81 height 22
click at [927, 454] on span "Save changes" at bounding box center [915, 458] width 48 height 11
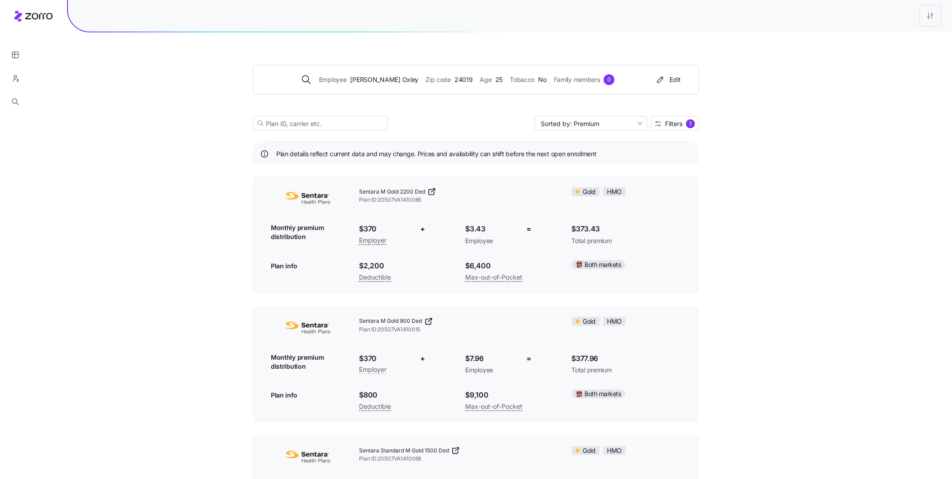
scroll to position [11, 0]
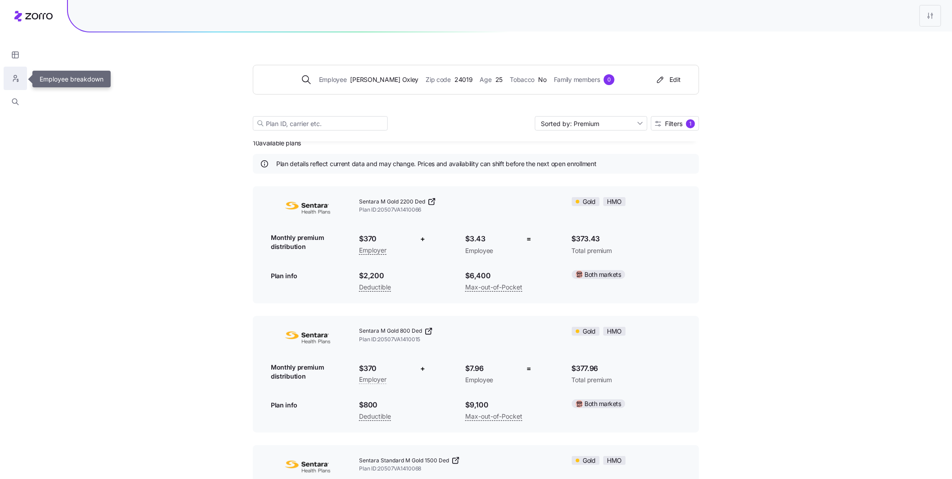
click at [17, 76] on icon "button" at bounding box center [15, 78] width 8 height 9
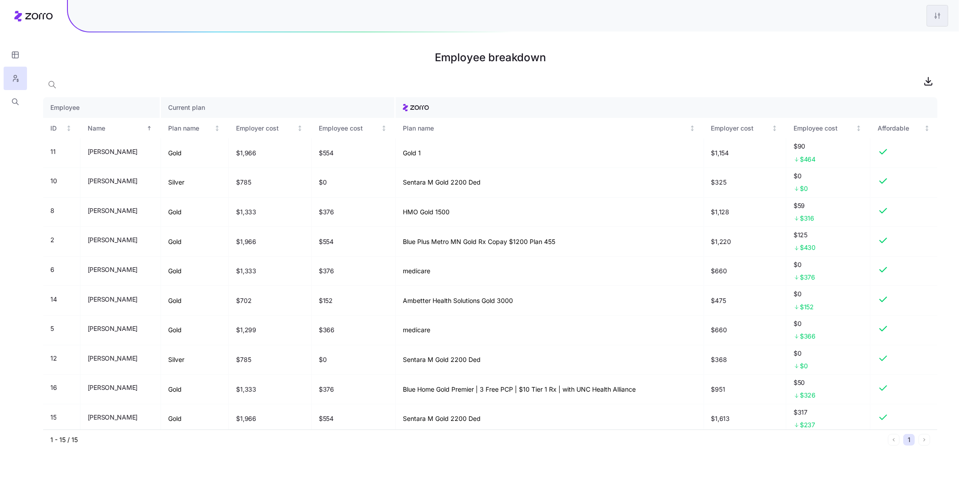
click at [937, 20] on html "Employee breakdown Employee Current plan ID Name Plan name Employer cost Employ…" at bounding box center [479, 239] width 959 height 479
click at [890, 40] on div "Edit plan design" at bounding box center [883, 40] width 47 height 10
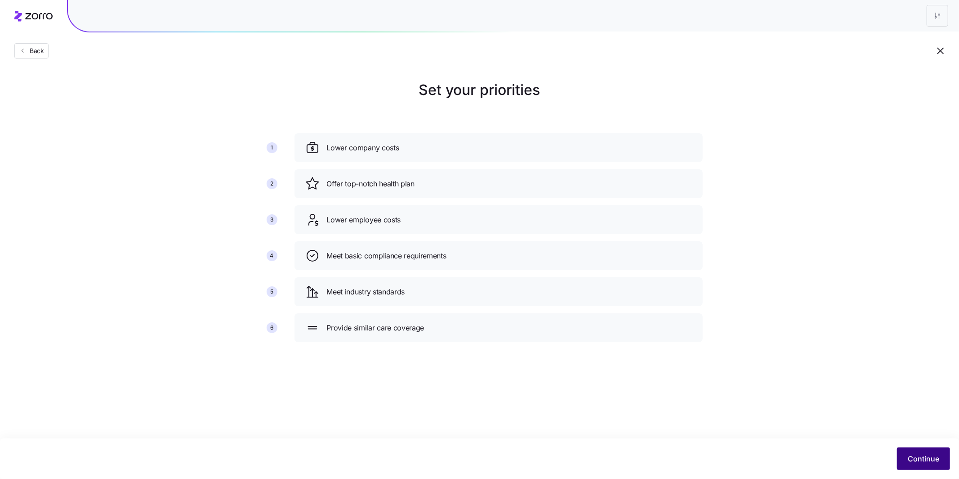
click at [933, 451] on button "Continue" at bounding box center [923, 458] width 53 height 22
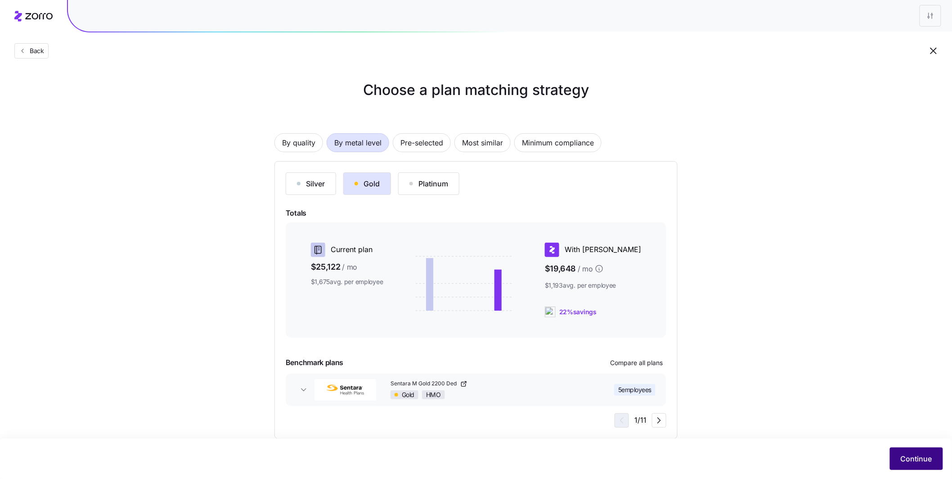
click at [922, 463] on span "Continue" at bounding box center [915, 458] width 31 height 11
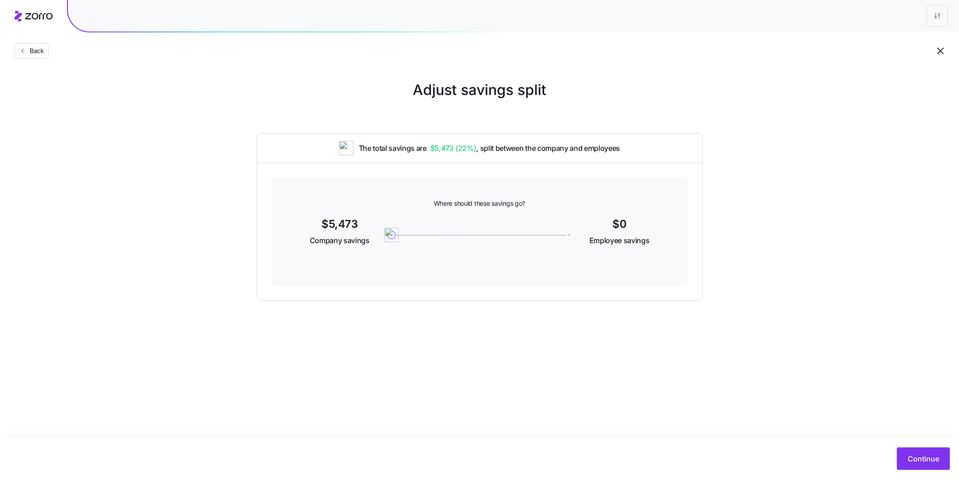
click at [936, 472] on div "Continue" at bounding box center [479, 458] width 959 height 40
click at [920, 457] on span "Continue" at bounding box center [923, 458] width 31 height 11
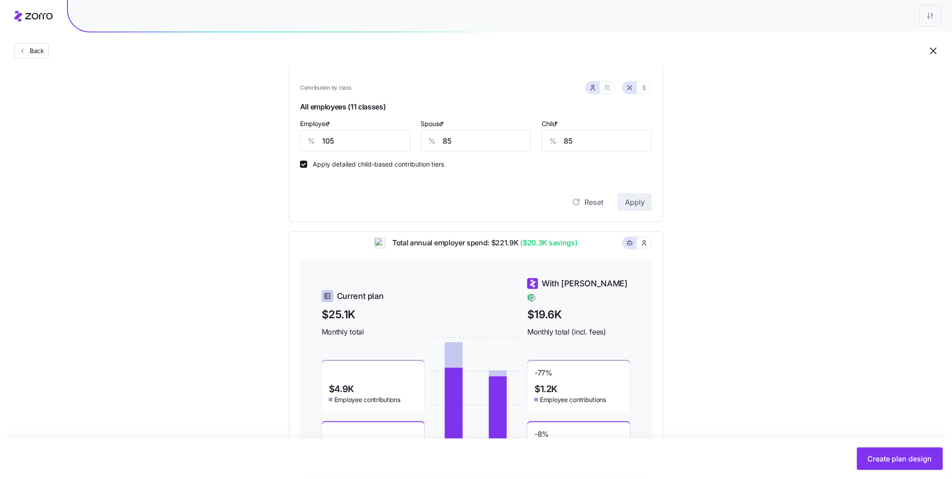
scroll to position [235, 0]
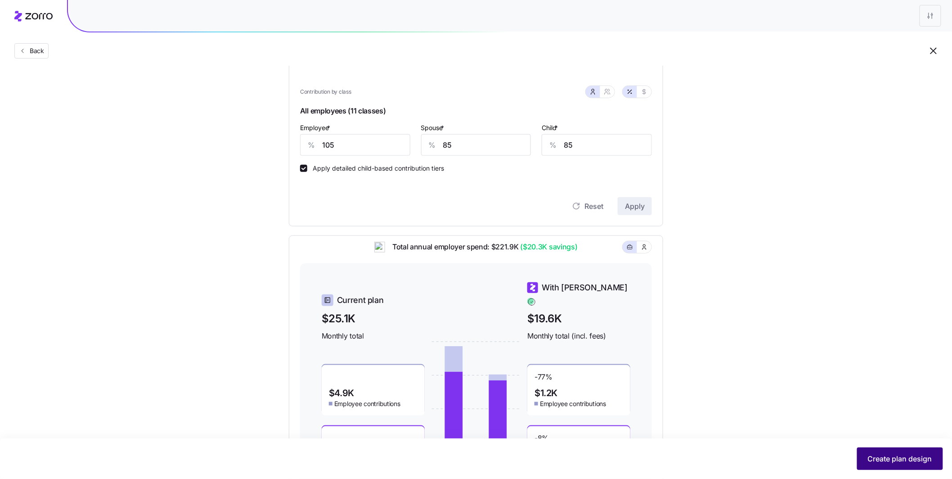
click at [902, 460] on span "Create plan design" at bounding box center [900, 458] width 64 height 11
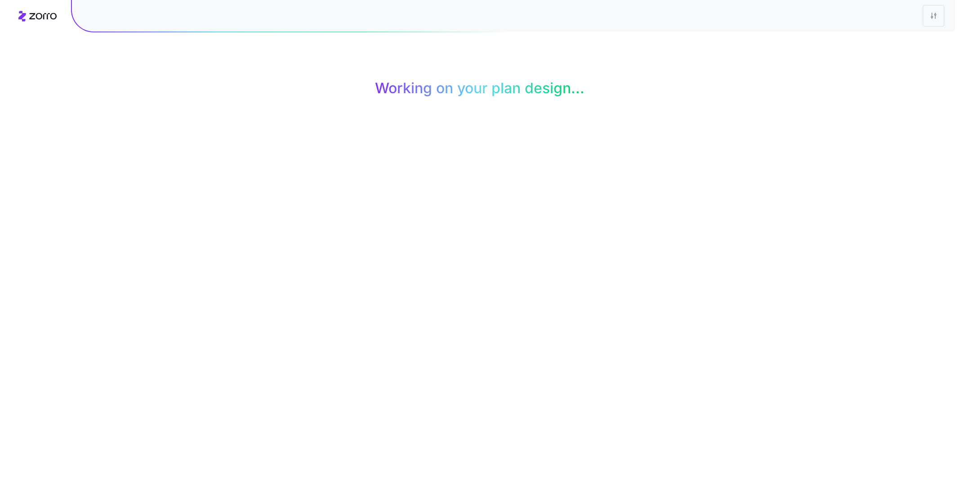
scroll to position [0, 0]
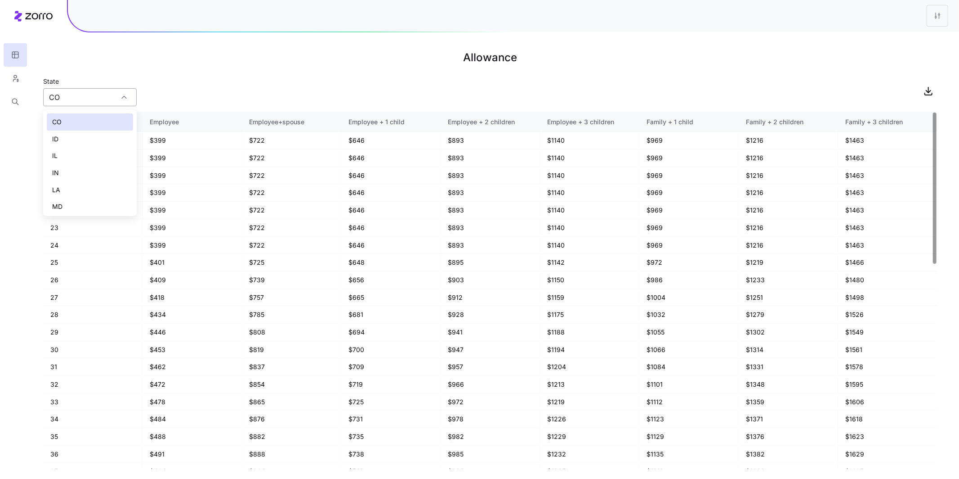
click at [99, 100] on input "CO" at bounding box center [90, 97] width 94 height 18
click at [161, 79] on div "State CO" at bounding box center [490, 91] width 895 height 31
click at [938, 14] on html "Allowance State CO Age Employee Employee+spouse Employee + 1 child Employee + 2…" at bounding box center [479, 239] width 959 height 479
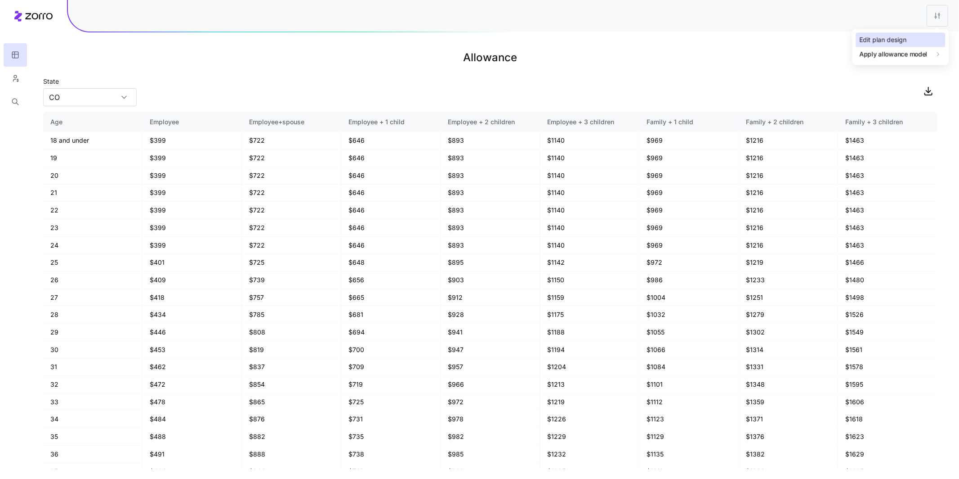
click at [905, 39] on div "Edit plan design" at bounding box center [883, 40] width 47 height 10
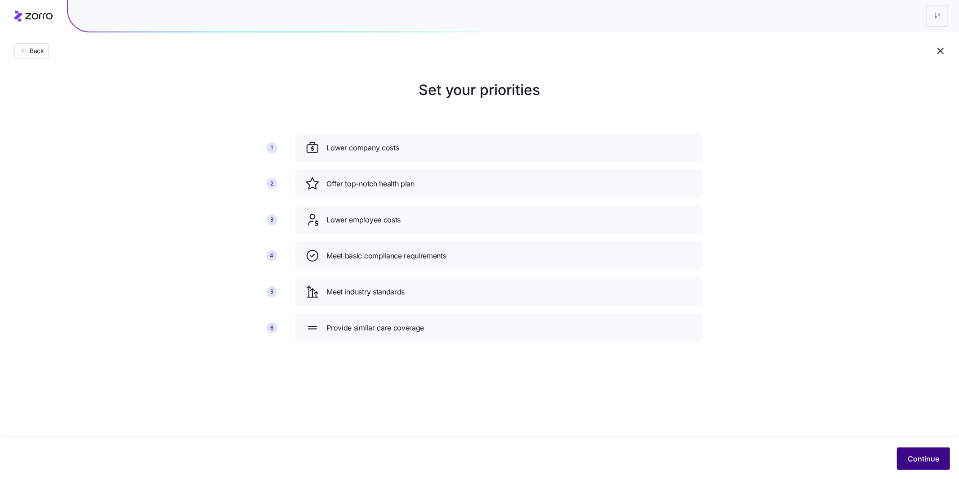
click at [909, 457] on span "Continue" at bounding box center [923, 458] width 31 height 11
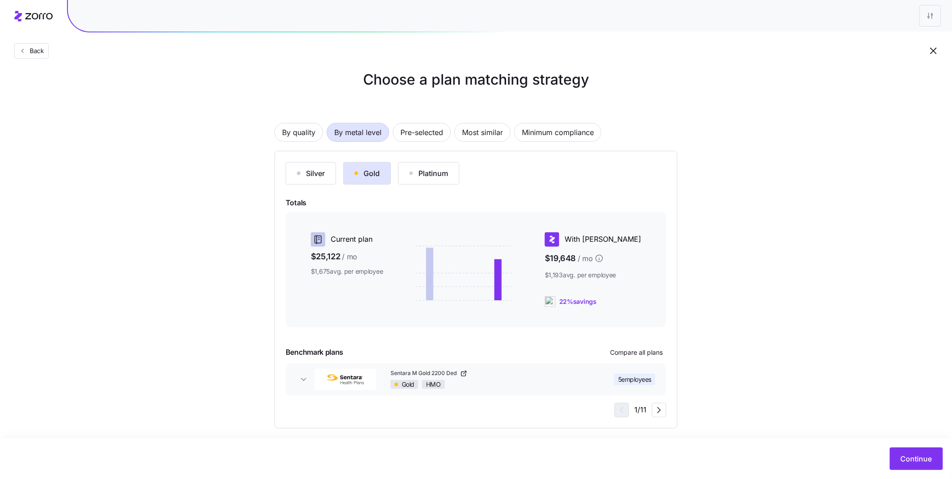
scroll to position [17, 0]
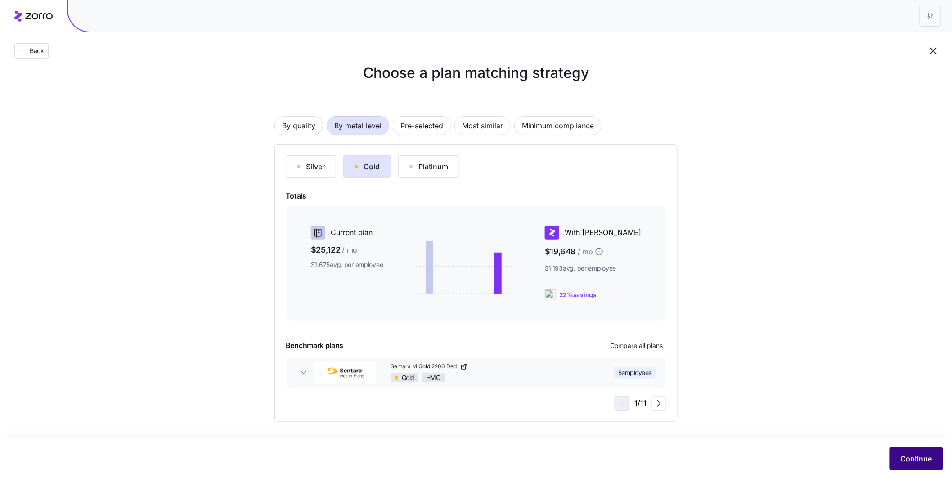
click at [922, 456] on span "Continue" at bounding box center [915, 458] width 31 height 11
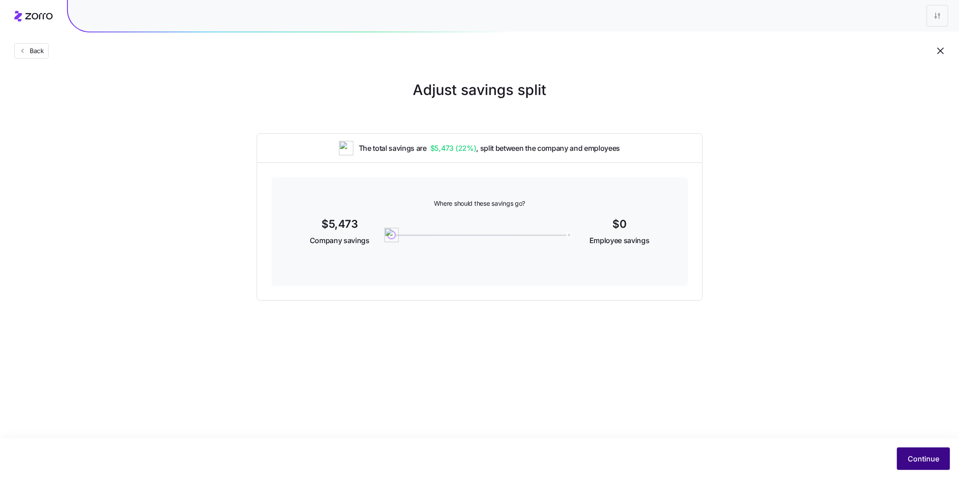
click at [937, 466] on button "Continue" at bounding box center [923, 458] width 53 height 22
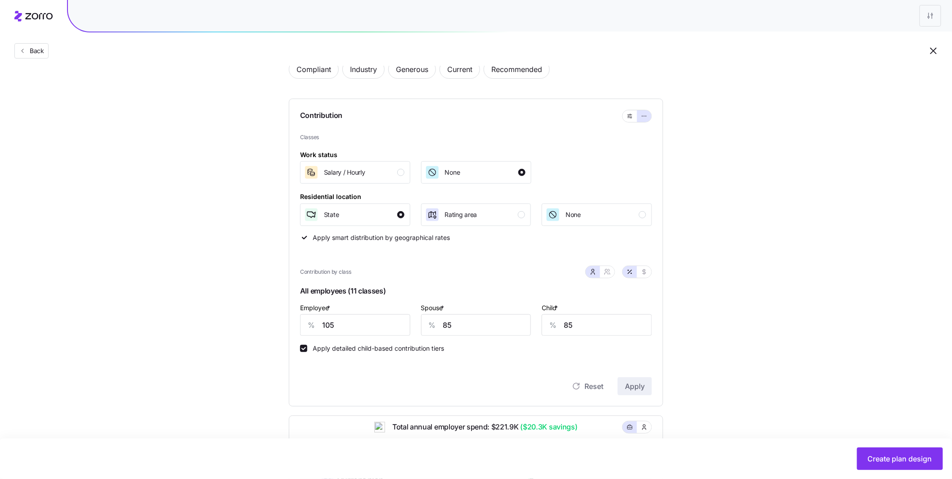
scroll to position [64, 0]
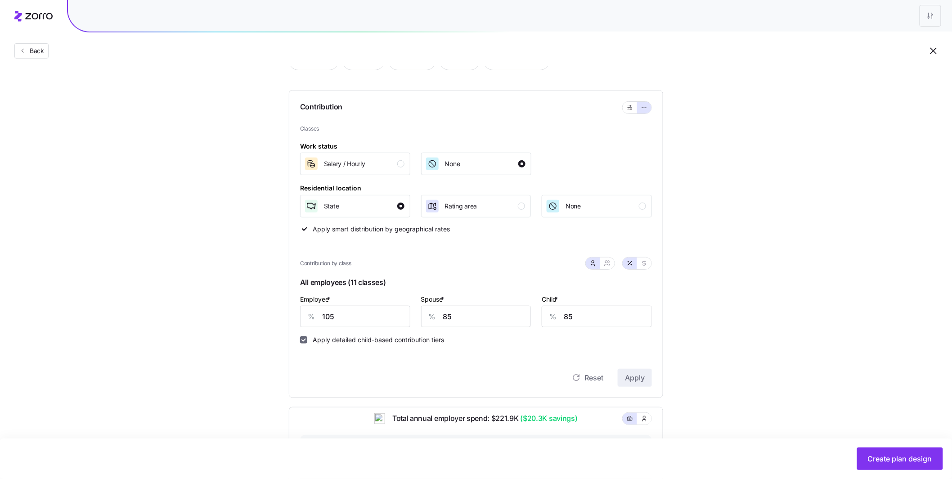
click at [302, 340] on input "Apply detailed child-based contribution tiers" at bounding box center [303, 339] width 7 height 7
checkbox input "false"
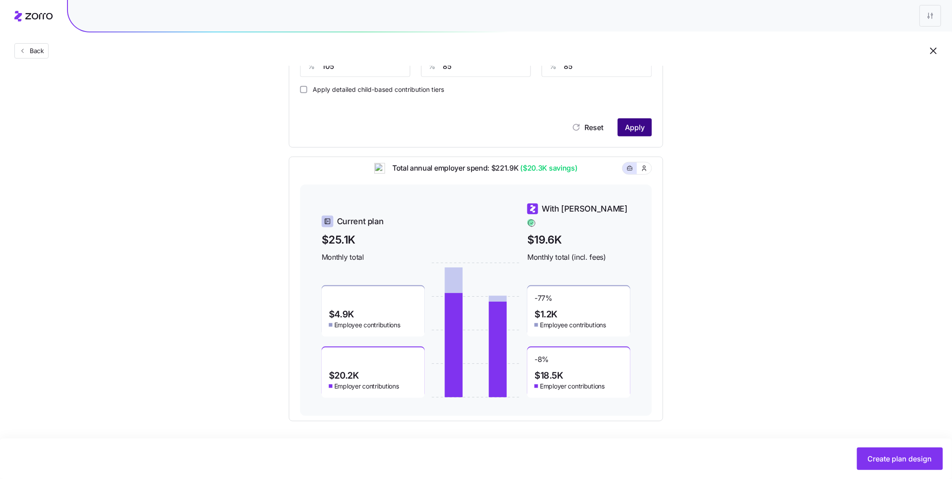
click at [634, 132] on span "Apply" at bounding box center [635, 127] width 20 height 11
click at [892, 457] on span "Create plan design" at bounding box center [900, 458] width 64 height 11
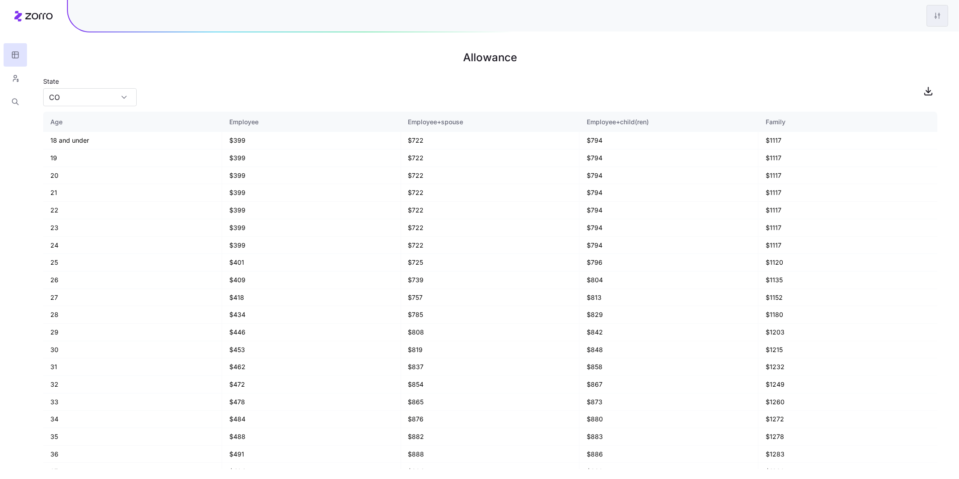
click at [941, 17] on html "Allowance State CO Age Employee Employee+spouse Employee+child(ren) Family 18 a…" at bounding box center [479, 239] width 959 height 479
click at [913, 36] on div "Edit plan design" at bounding box center [901, 39] width 90 height 14
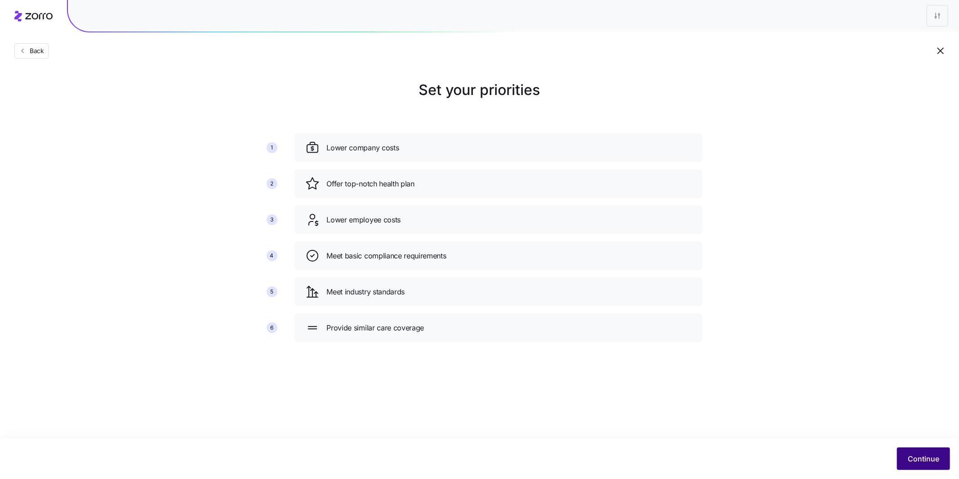
click at [928, 456] on span "Continue" at bounding box center [923, 458] width 31 height 11
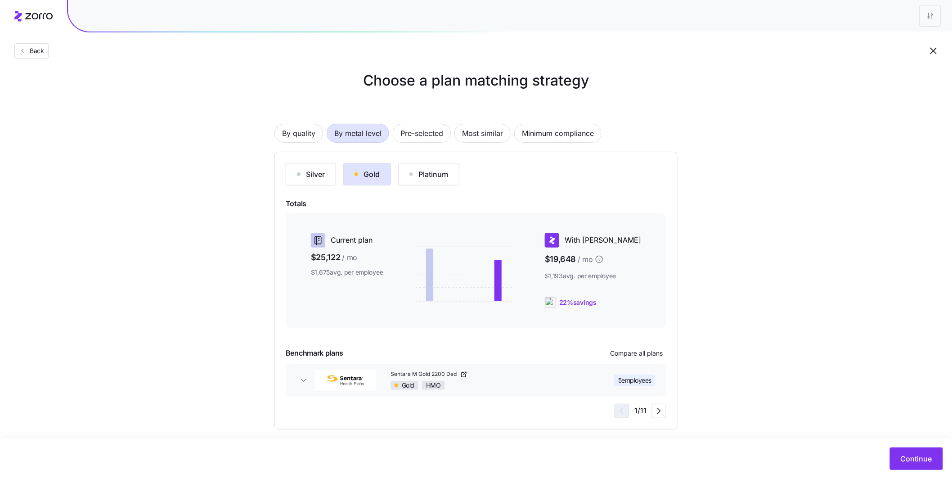
scroll to position [17, 0]
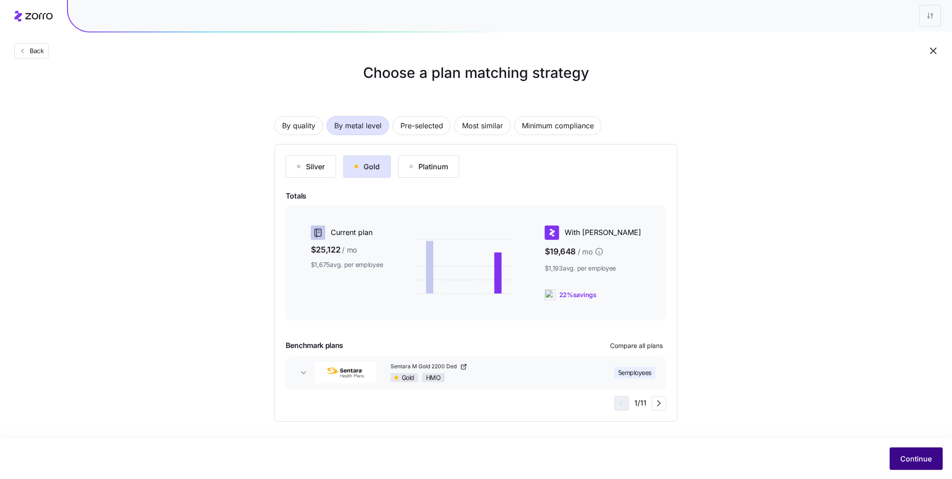
click at [915, 457] on span "Continue" at bounding box center [915, 458] width 31 height 11
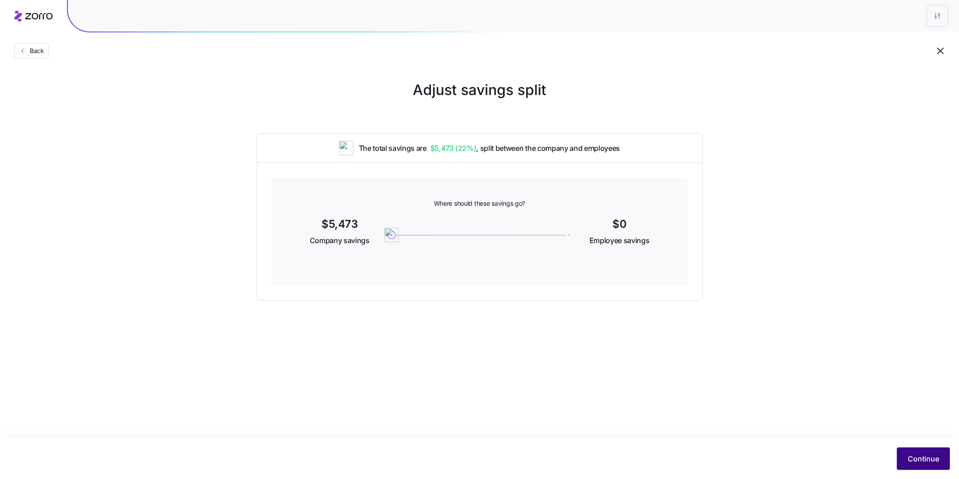
click at [919, 466] on button "Continue" at bounding box center [923, 458] width 53 height 22
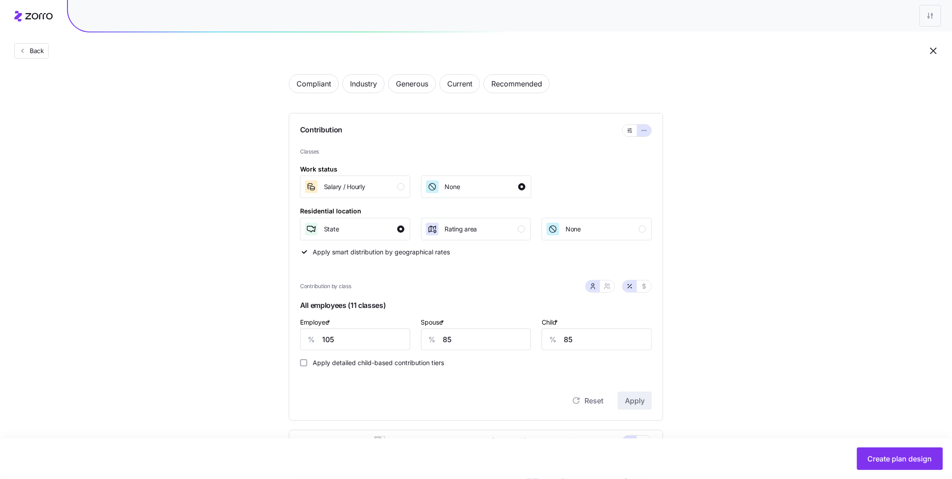
scroll to position [43, 0]
click at [302, 361] on input "Apply detailed child-based contribution tiers" at bounding box center [303, 360] width 7 height 7
checkbox input "true"
click at [624, 399] on button "Apply" at bounding box center [635, 399] width 34 height 18
click at [909, 458] on span "Create plan design" at bounding box center [900, 458] width 64 height 11
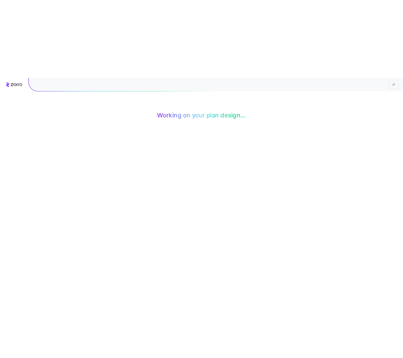
scroll to position [0, 0]
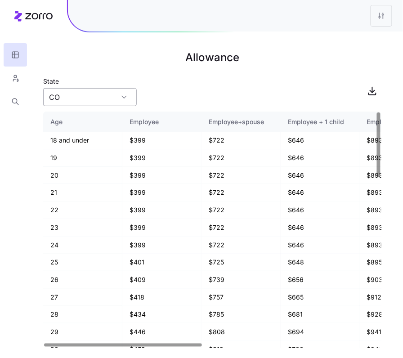
click at [112, 100] on input "CO" at bounding box center [90, 97] width 94 height 18
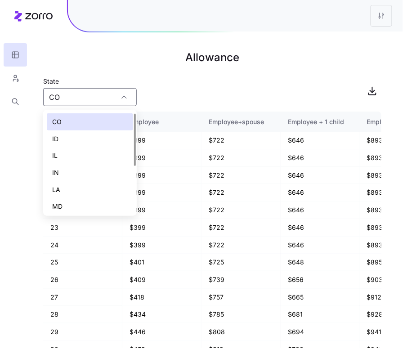
click at [167, 89] on div "State CO" at bounding box center [212, 91] width 338 height 31
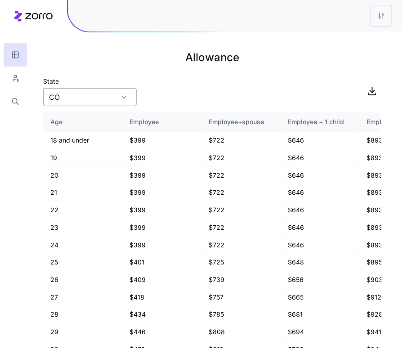
click at [99, 95] on input "CO" at bounding box center [90, 97] width 94 height 18
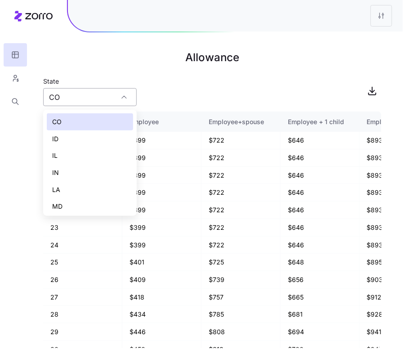
click at [118, 97] on input "CO" at bounding box center [90, 97] width 94 height 18
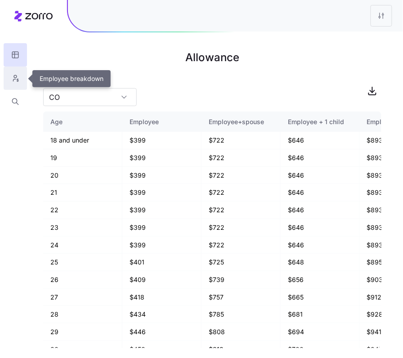
click at [14, 82] on icon "button" at bounding box center [15, 78] width 8 height 9
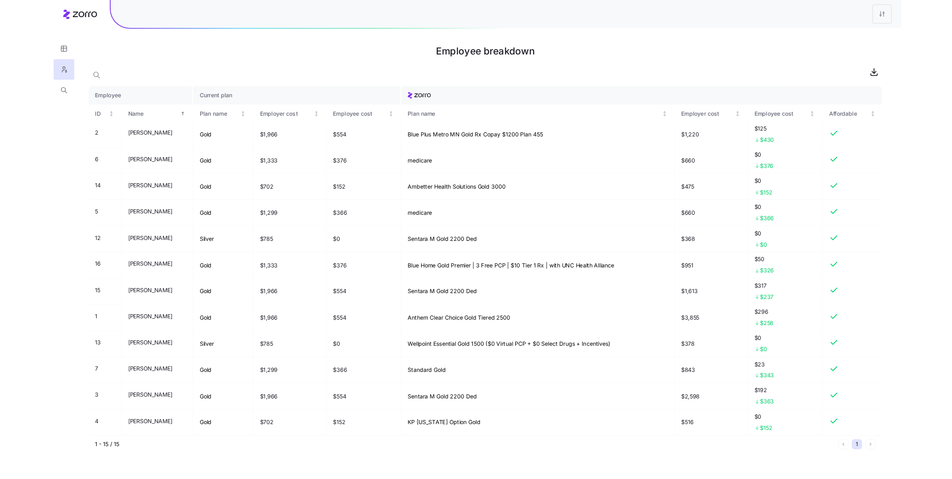
scroll to position [151, 0]
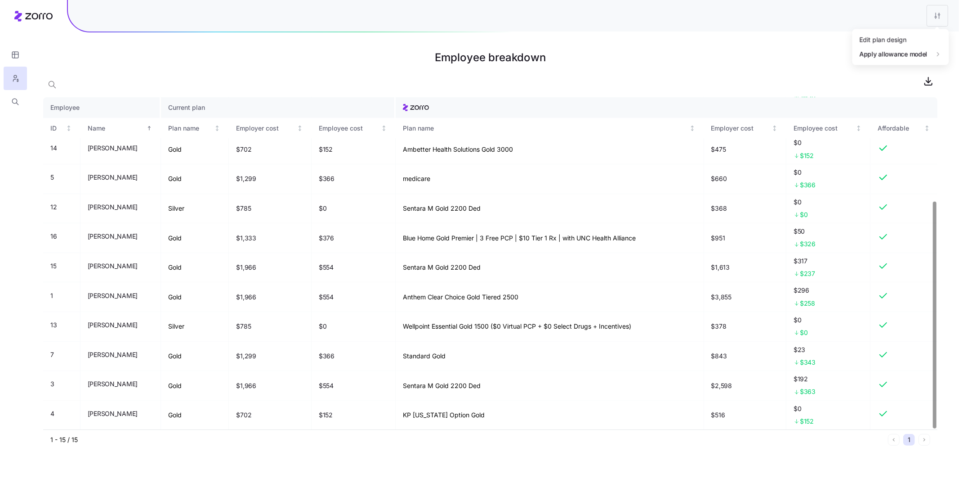
click at [936, 24] on html "Employee breakdown Employee Current plan ID Name Plan name Employer cost Employ…" at bounding box center [479, 239] width 959 height 479
click at [917, 37] on div "Edit plan design" at bounding box center [901, 39] width 90 height 14
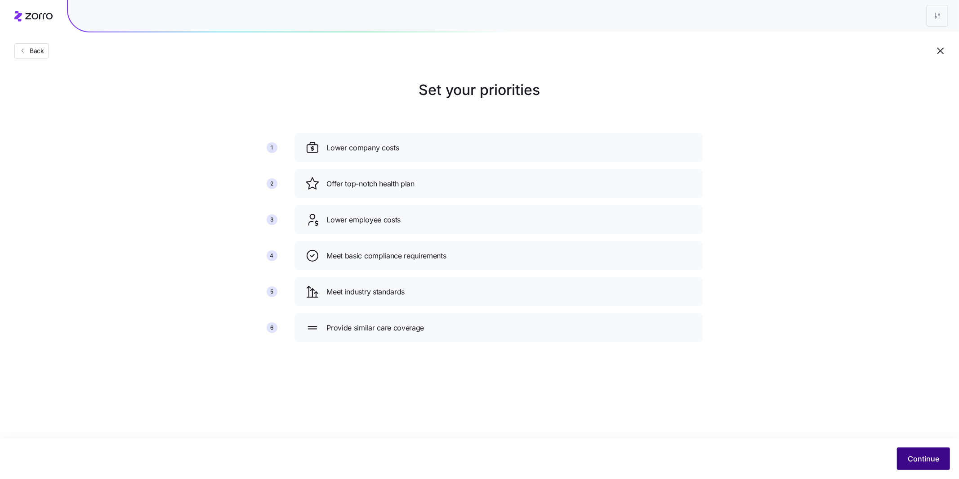
click at [932, 461] on span "Continue" at bounding box center [923, 458] width 31 height 11
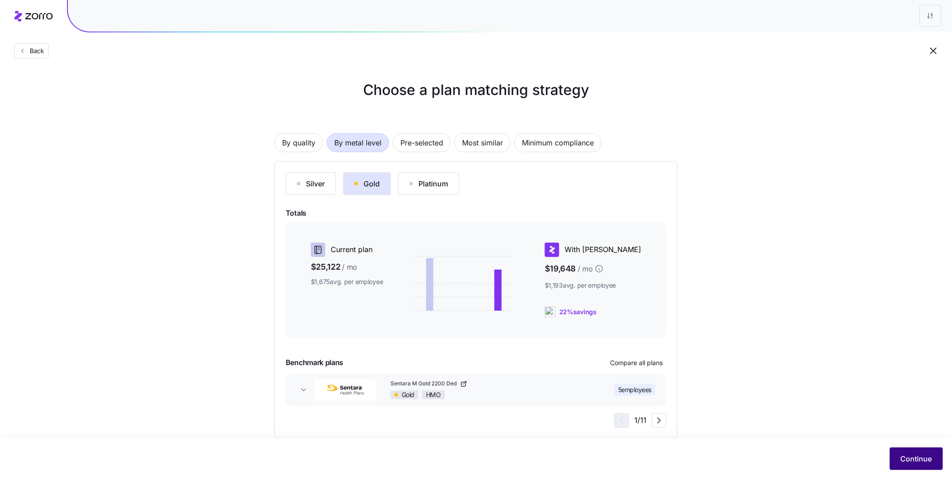
click at [932, 450] on button "Continue" at bounding box center [916, 458] width 53 height 22
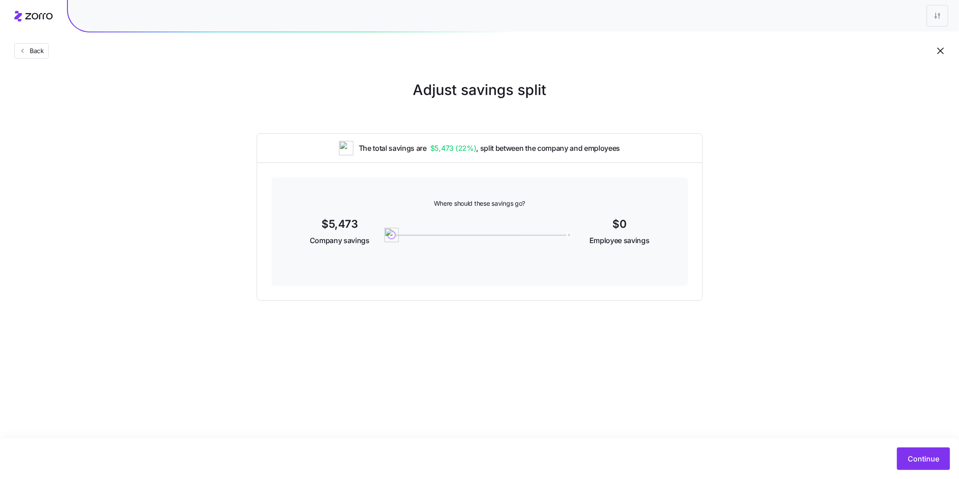
click at [906, 445] on div "Continue" at bounding box center [479, 458] width 959 height 40
click at [922, 458] on span "Continue" at bounding box center [923, 458] width 31 height 11
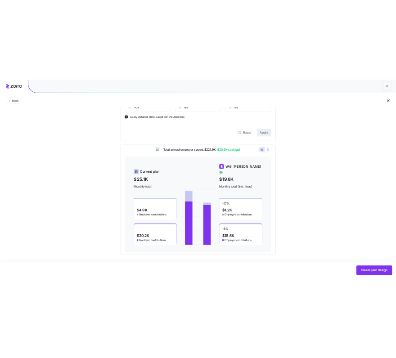
scroll to position [314, 0]
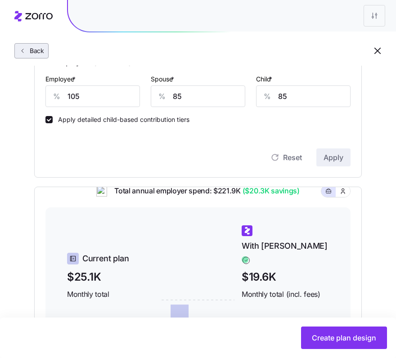
click at [32, 48] on span "Back" at bounding box center [35, 50] width 18 height 9
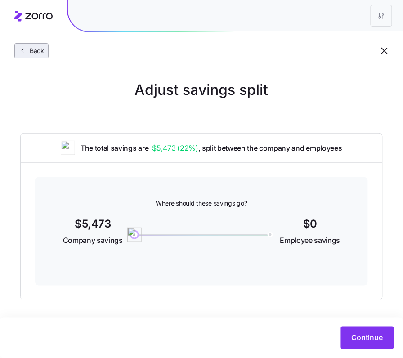
click at [22, 43] on button "Back" at bounding box center [31, 50] width 34 height 15
